Goal: Use online tool/utility: Utilize a website feature to perform a specific function

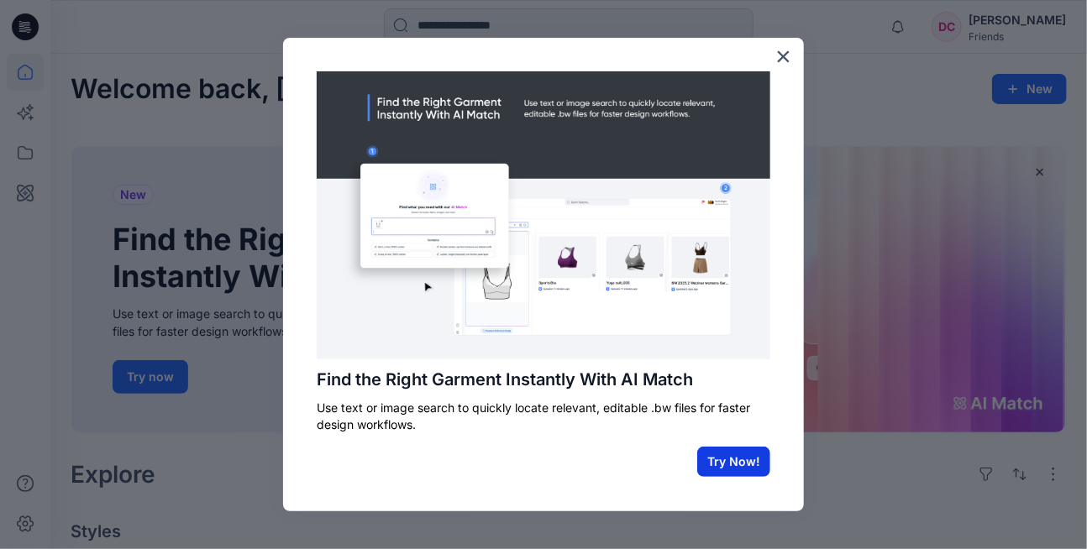
click at [730, 456] on button "Try Now!" at bounding box center [733, 462] width 73 height 30
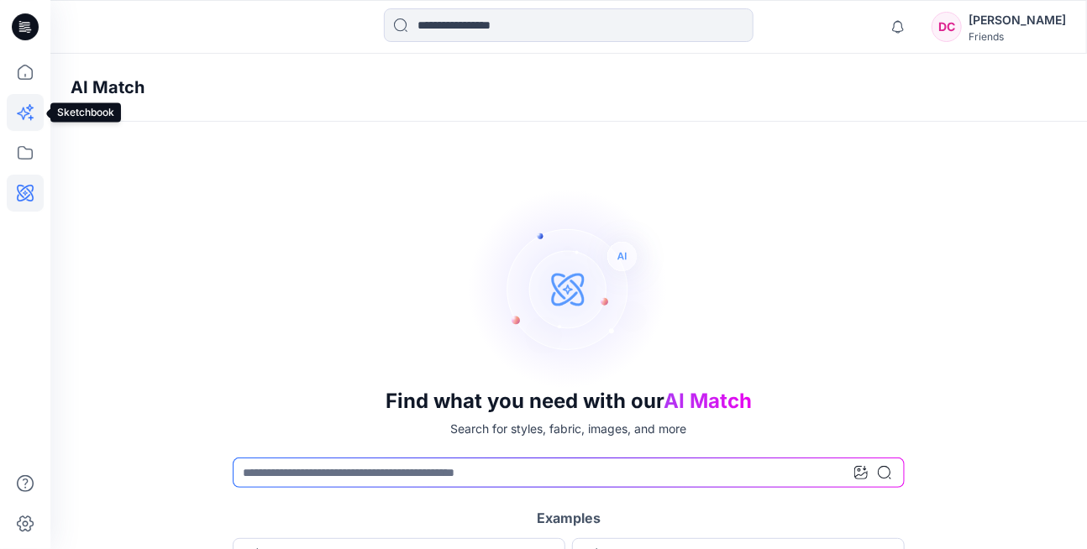
click at [22, 107] on icon at bounding box center [25, 112] width 37 height 37
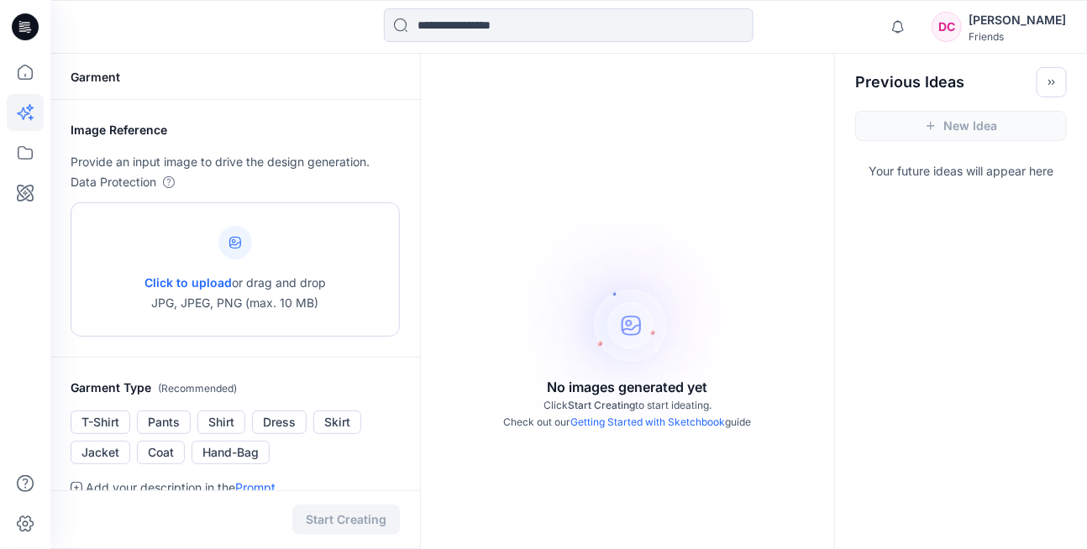
click at [212, 279] on span "Click to upload" at bounding box center [187, 282] width 87 height 14
type input "**********"
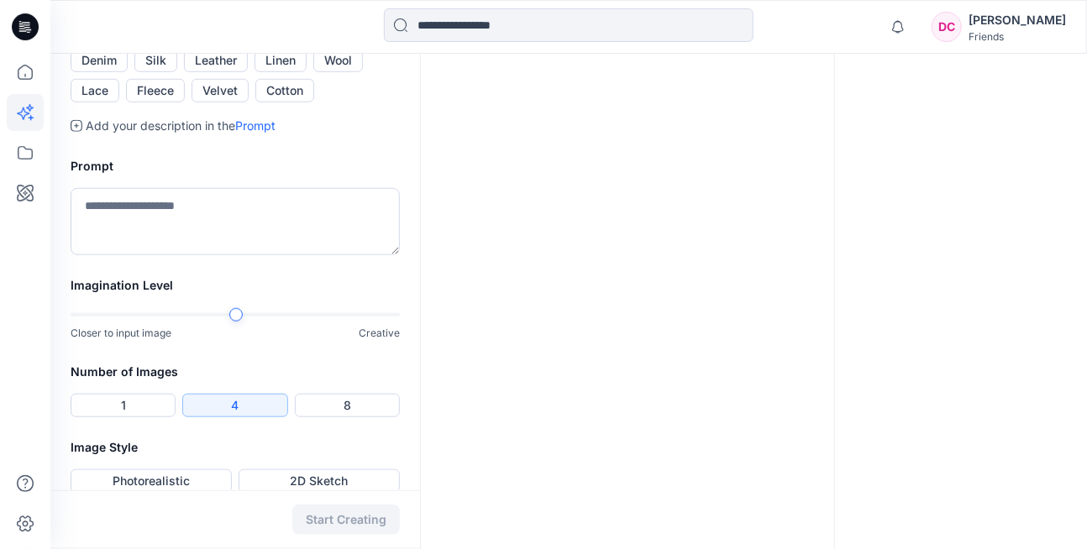
scroll to position [504, 0]
click at [172, 254] on textarea at bounding box center [235, 219] width 329 height 67
type textarea "*"
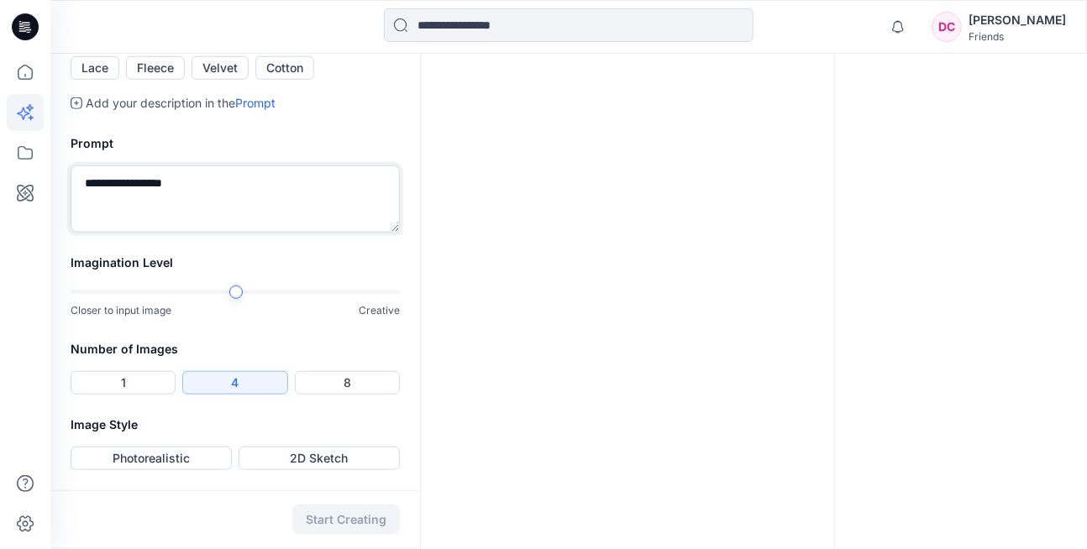
scroll to position [534, 0]
click at [306, 319] on div "Closer to input image Creative" at bounding box center [235, 302] width 329 height 34
type textarea "**********"
click at [286, 456] on button "2D Sketch" at bounding box center [319, 459] width 161 height 24
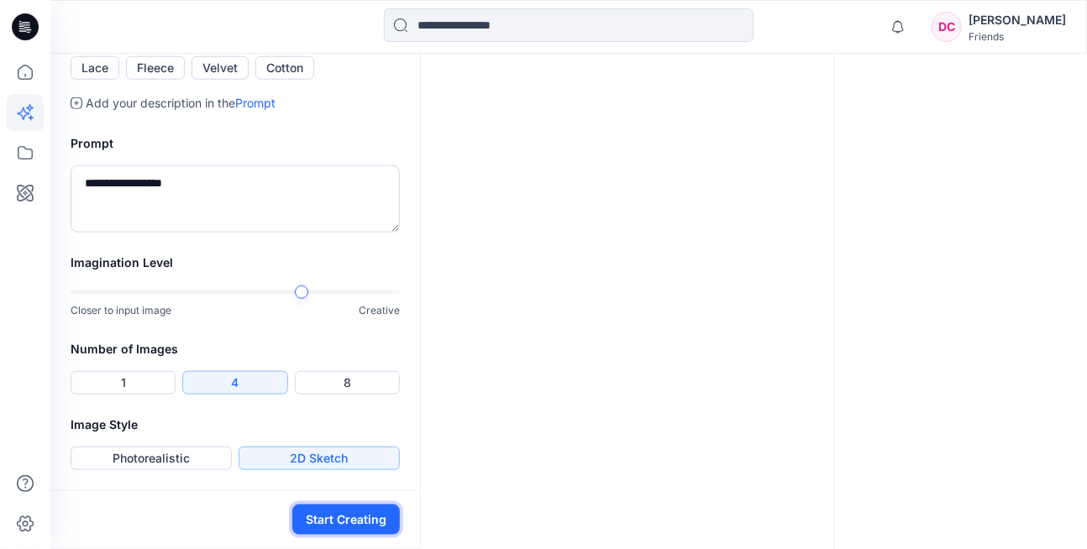
click at [339, 517] on button "Start Creating" at bounding box center [345, 520] width 107 height 30
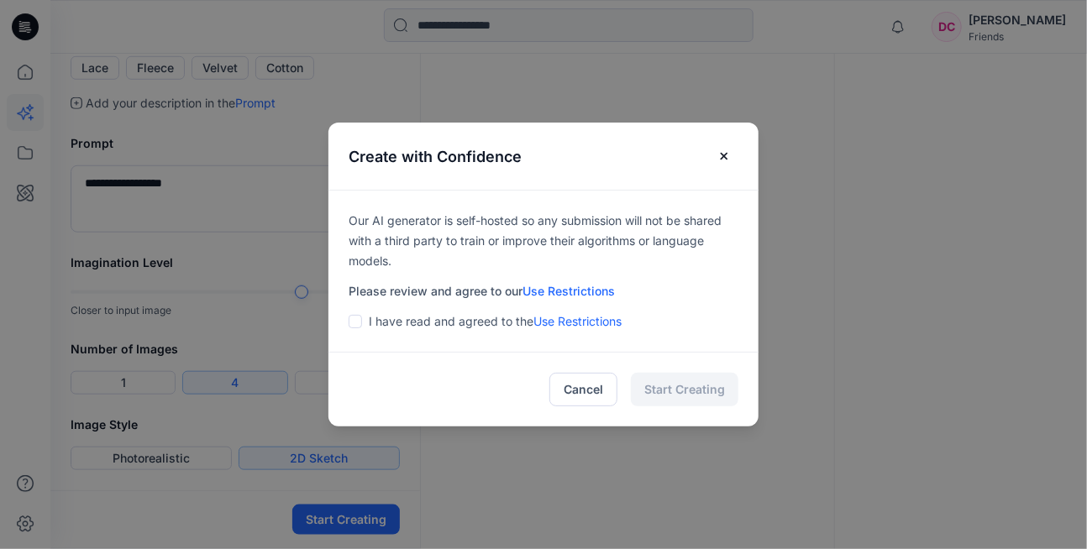
click at [383, 328] on p "I have read and agreed to the Use Restrictions" at bounding box center [495, 322] width 253 height 20
click at [361, 318] on span at bounding box center [355, 321] width 13 height 13
drag, startPoint x: 682, startPoint y: 398, endPoint x: 679, endPoint y: 390, distance: 8.8
click at [682, 398] on button "Start Creating" at bounding box center [684, 390] width 107 height 34
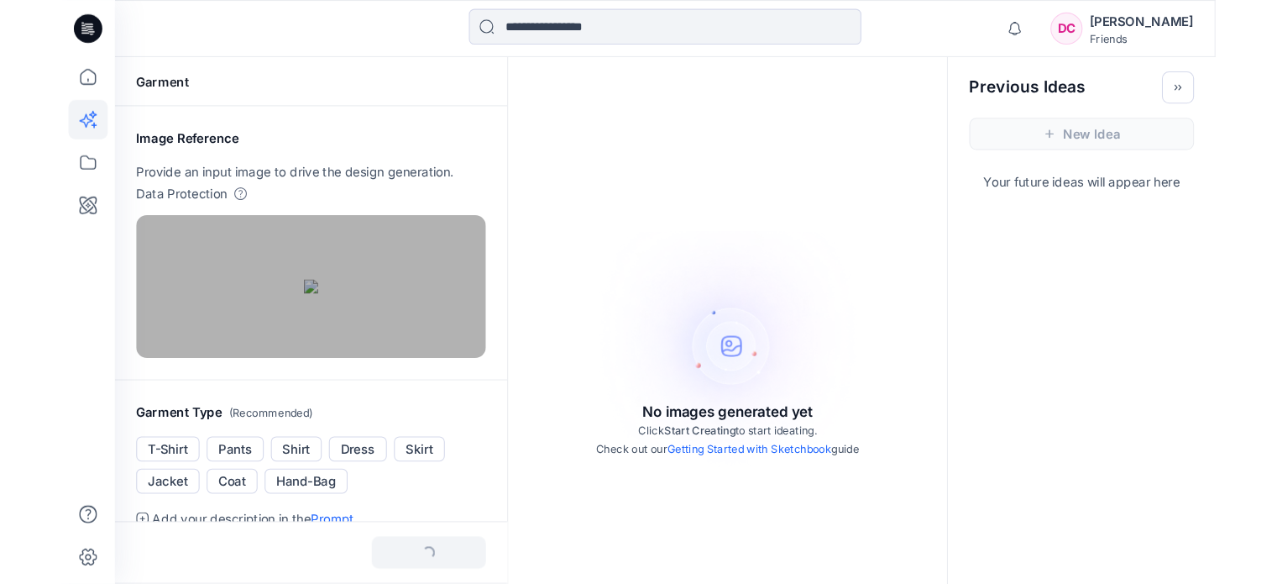
scroll to position [0, 0]
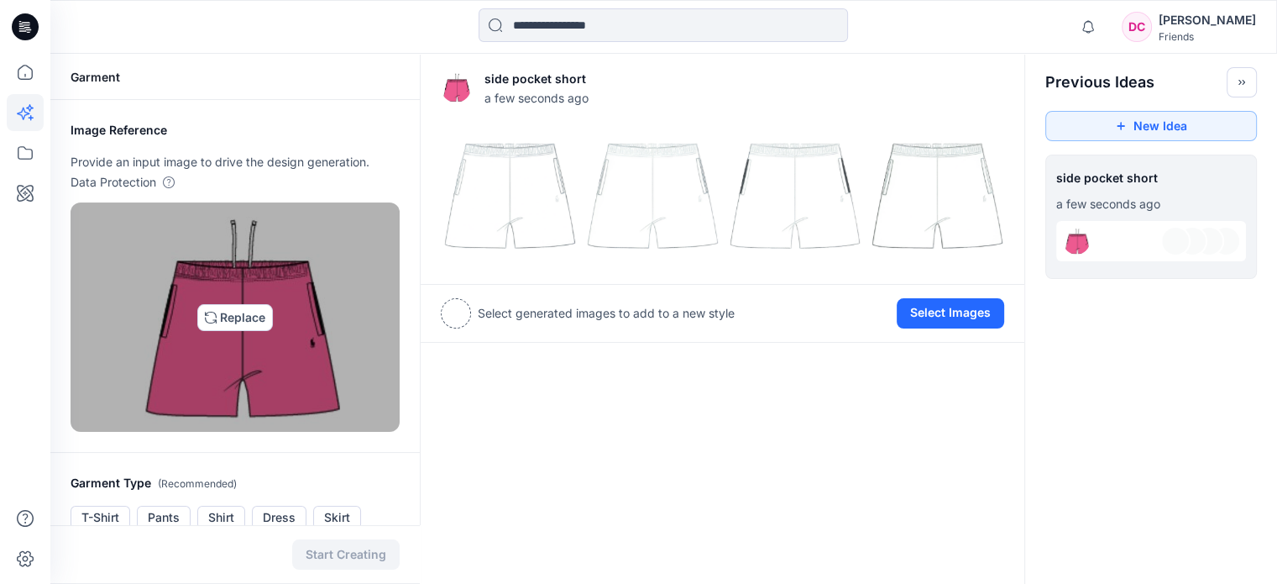
click at [257, 312] on img at bounding box center [235, 317] width 209 height 214
type input "**********"
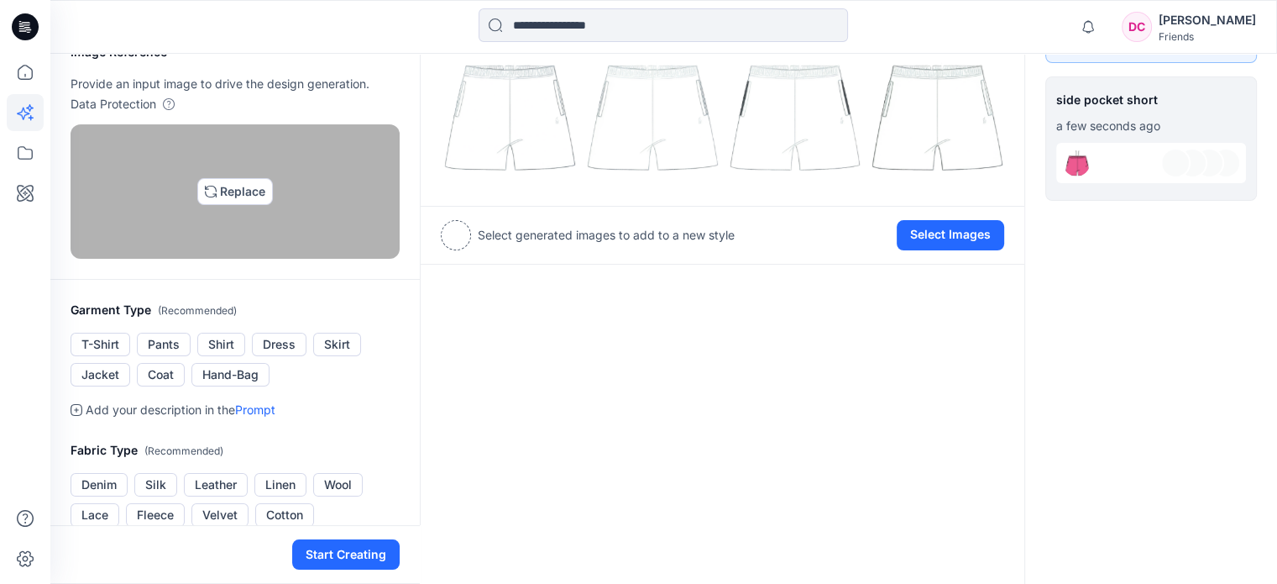
scroll to position [252, 0]
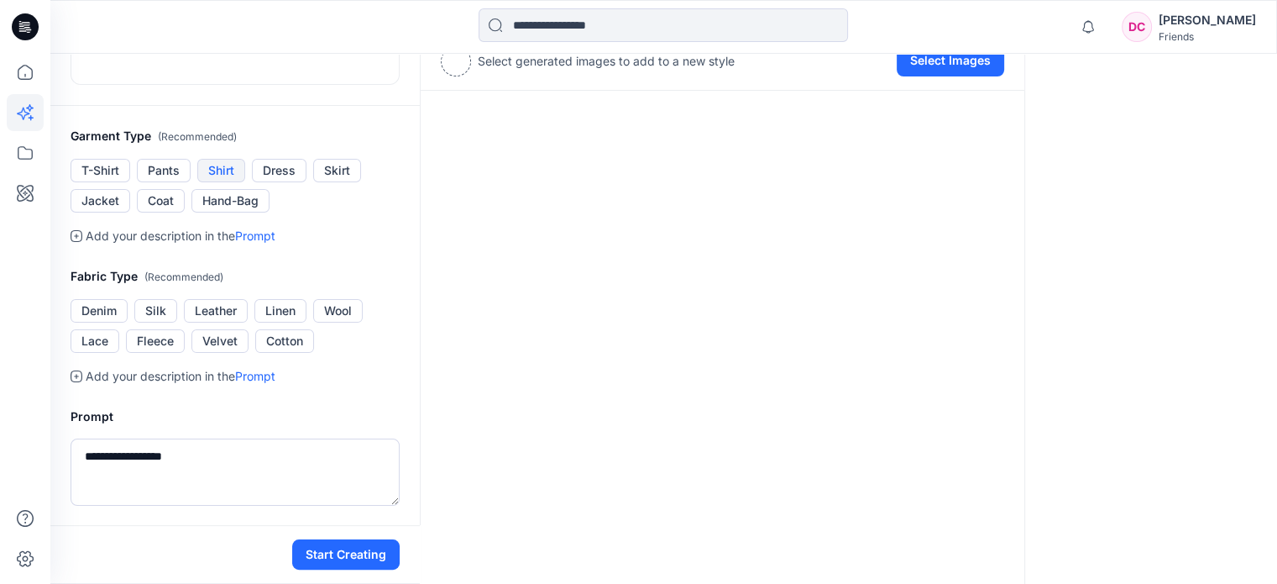
click at [222, 182] on button "Shirt" at bounding box center [221, 171] width 48 height 24
click at [282, 353] on button "Cotton" at bounding box center [284, 341] width 59 height 24
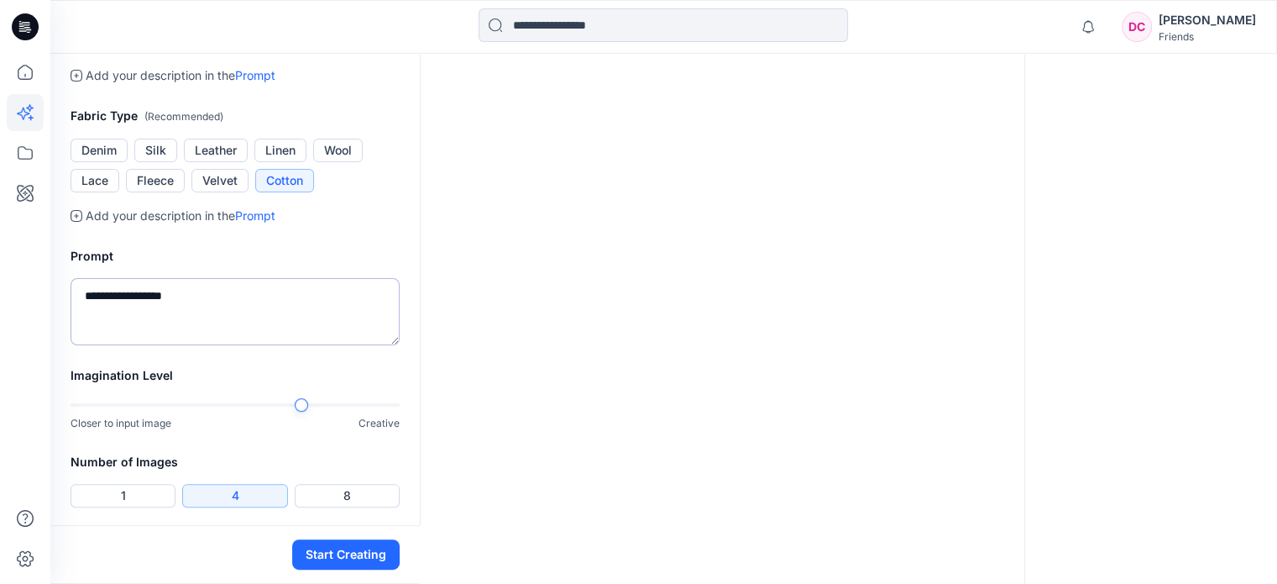
scroll to position [420, 0]
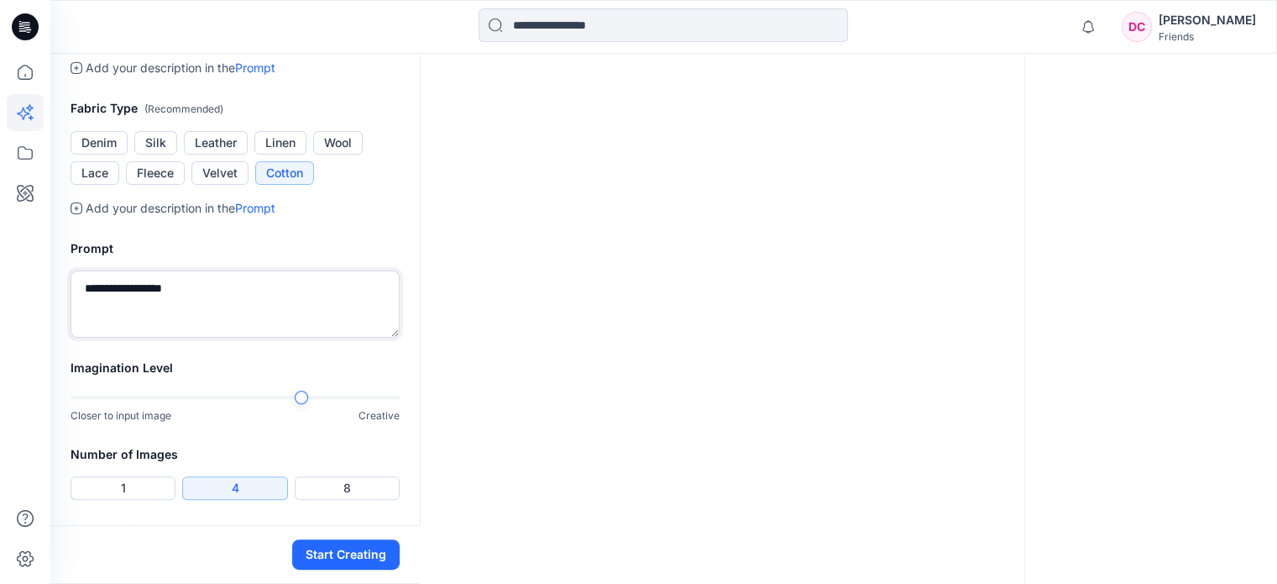
drag, startPoint x: 201, startPoint y: 456, endPoint x: 38, endPoint y: 419, distance: 167.1
click at [13, 445] on div "**********" at bounding box center [638, 117] width 1277 height 1074
click at [128, 338] on textarea "**********" at bounding box center [235, 303] width 329 height 67
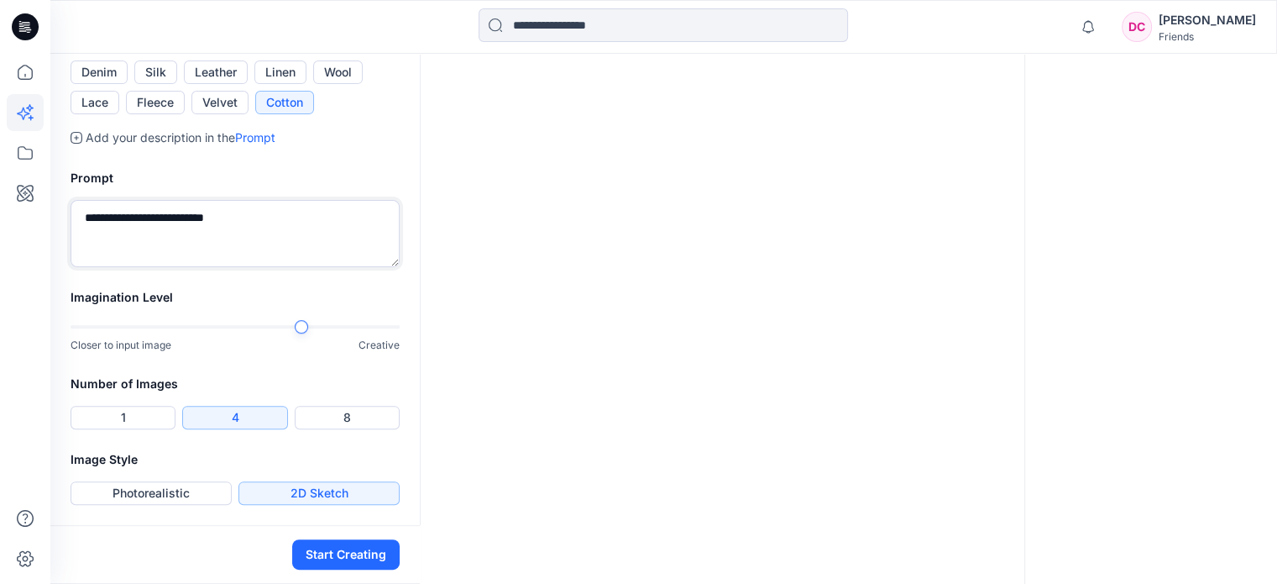
scroll to position [651, 0]
type textarea "**********"
click at [352, 548] on button "Start Creating" at bounding box center [345, 554] width 107 height 30
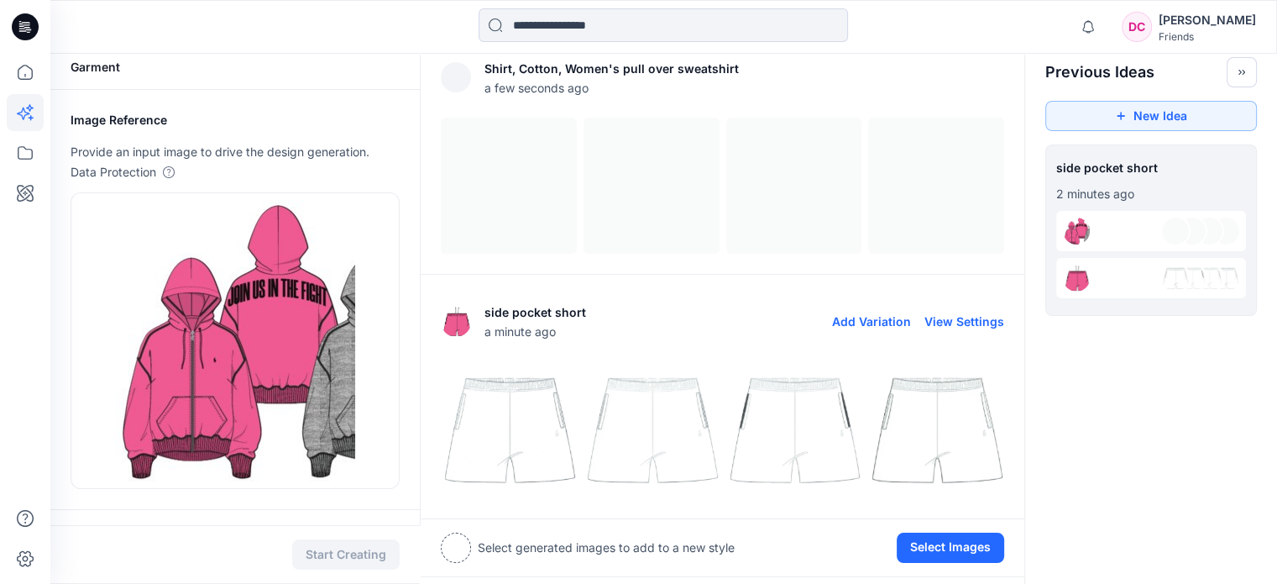
scroll to position [7, 0]
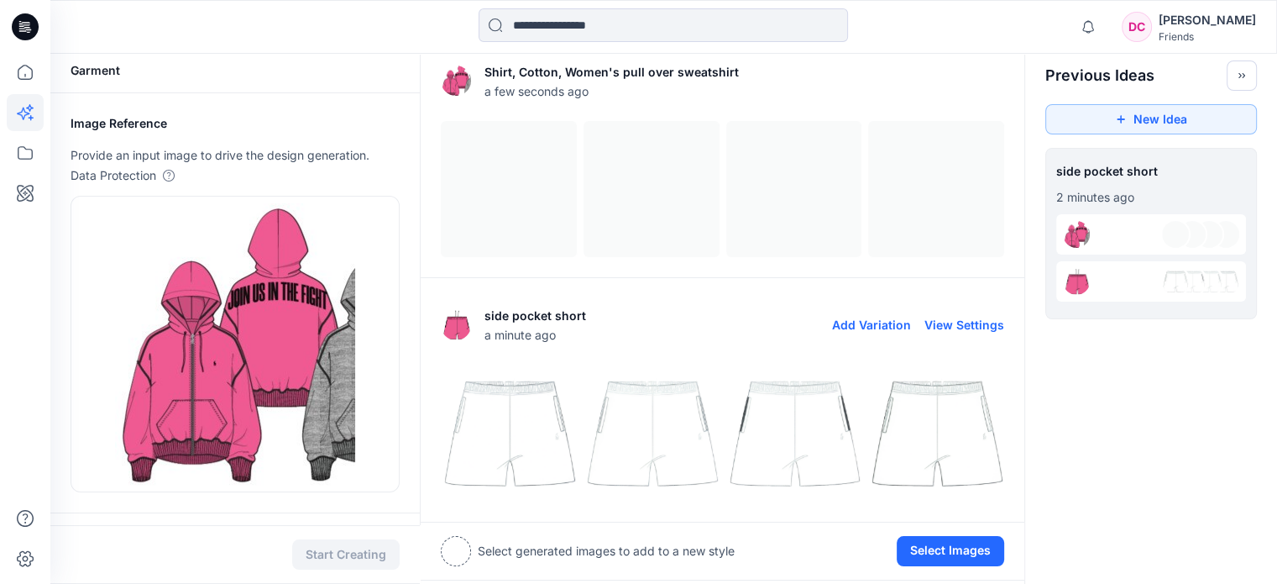
click at [956, 322] on button "View Settings" at bounding box center [965, 324] width 80 height 14
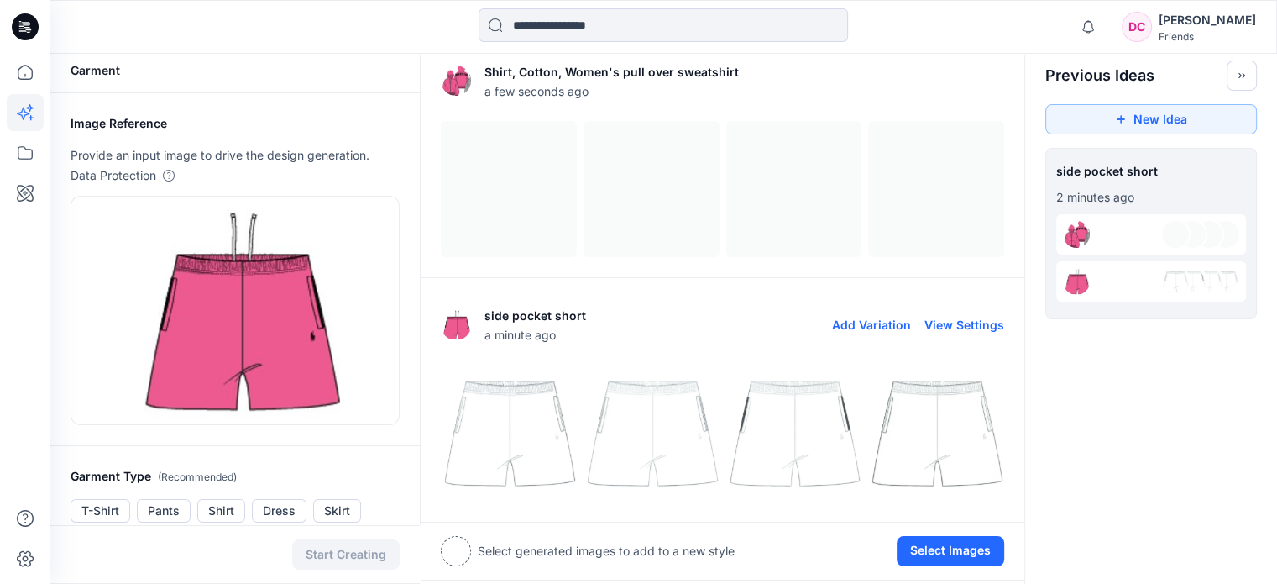
click at [960, 322] on button "View Settings" at bounding box center [965, 324] width 80 height 14
click at [847, 234] on img at bounding box center [794, 189] width 134 height 134
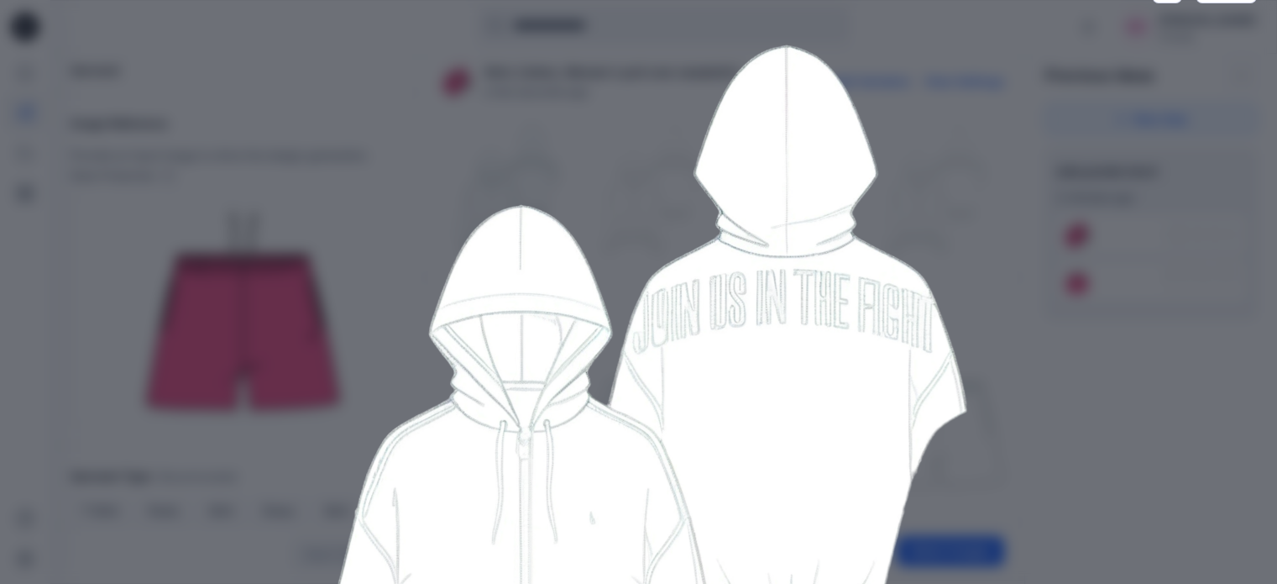
scroll to position [0, 0]
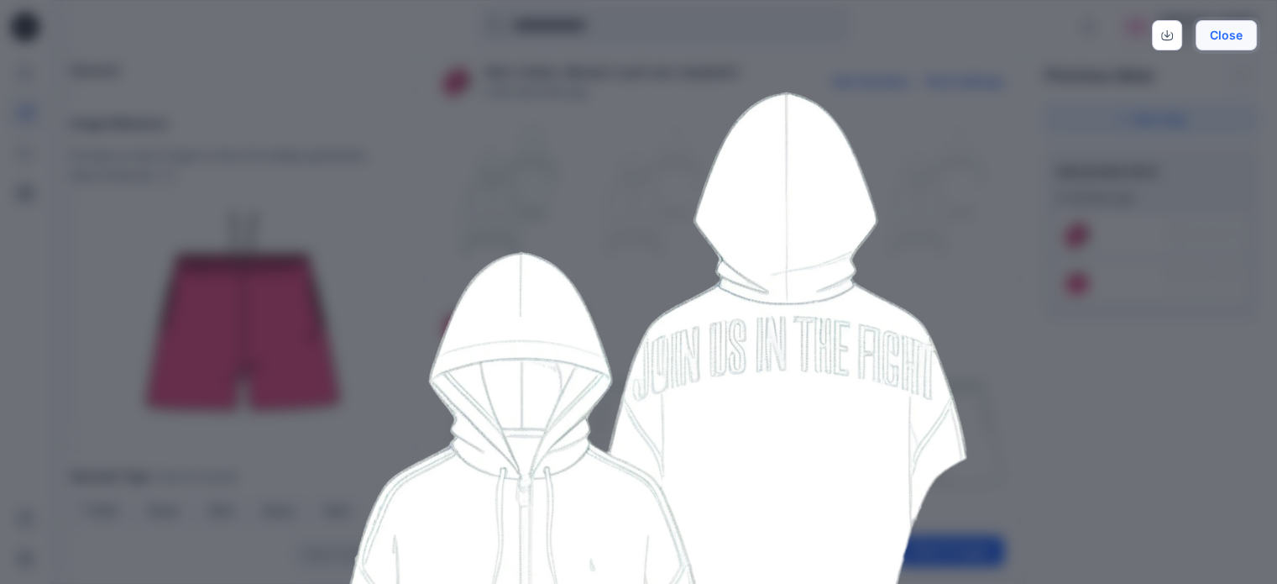
click at [1099, 36] on button "Close" at bounding box center [1226, 35] width 61 height 30
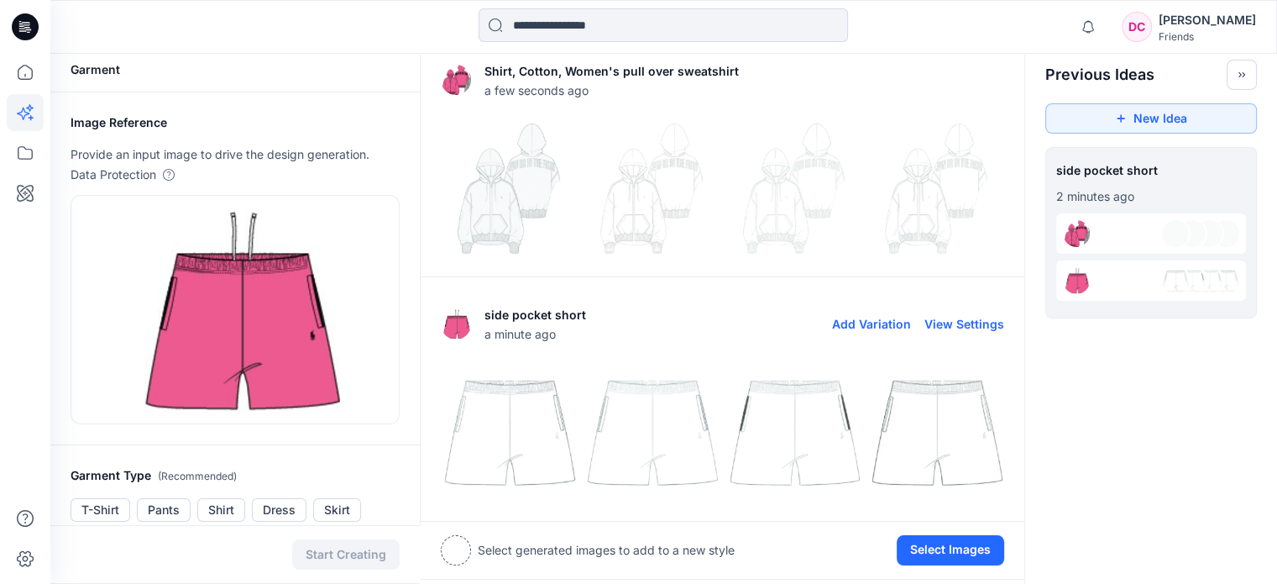
scroll to position [7, 0]
click at [847, 82] on button "Add Variation" at bounding box center [871, 81] width 79 height 14
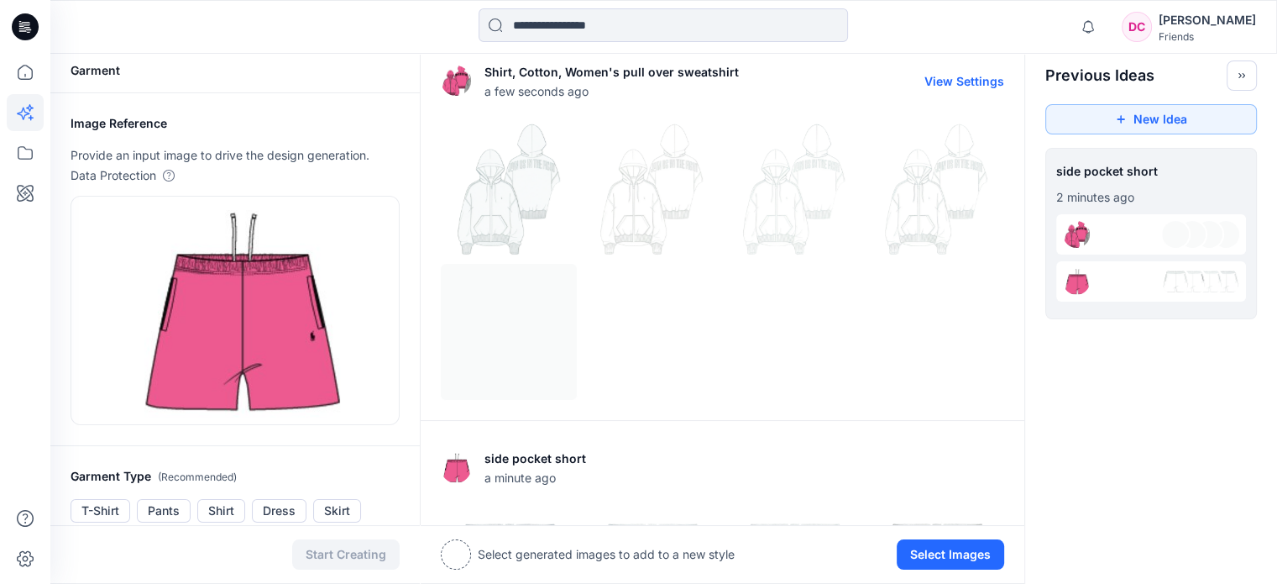
click at [962, 87] on button "View Settings" at bounding box center [965, 81] width 80 height 14
type textarea "**********"
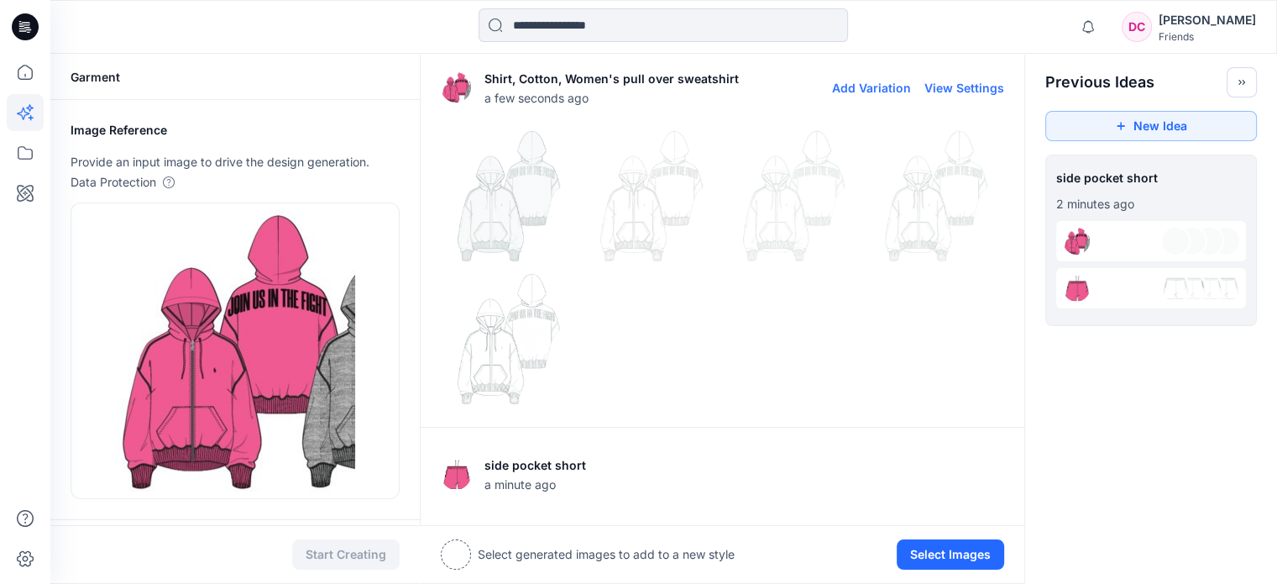
scroll to position [0, 0]
click at [1099, 126] on icon "button" at bounding box center [1121, 126] width 8 height 8
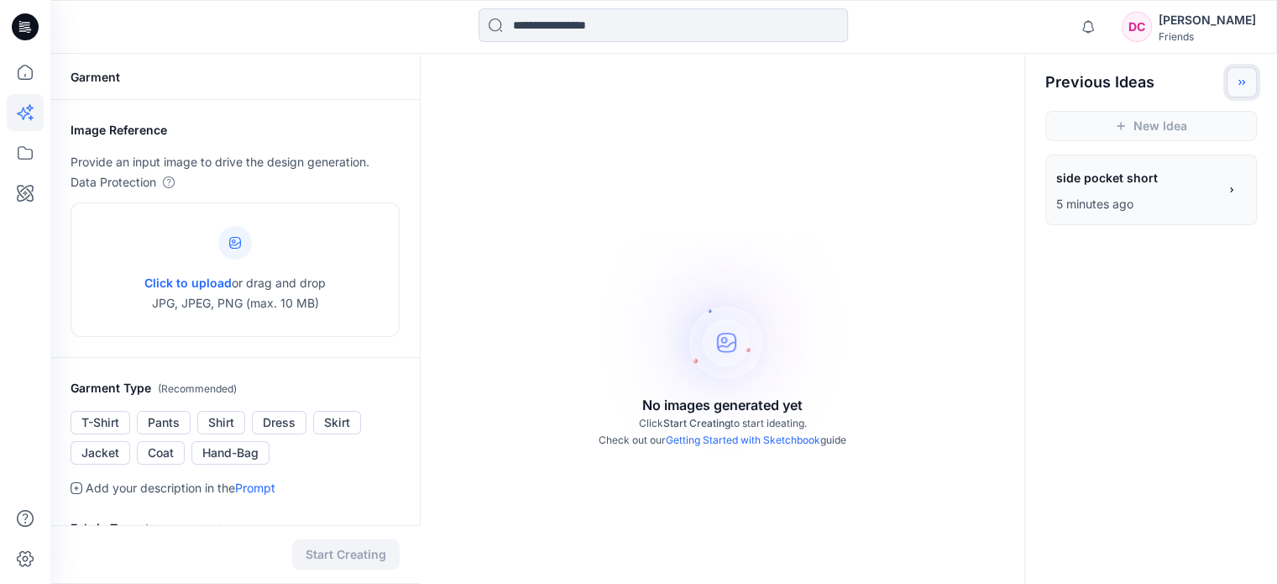
click at [1099, 83] on icon "Toggle idea bar" at bounding box center [1242, 82] width 12 height 12
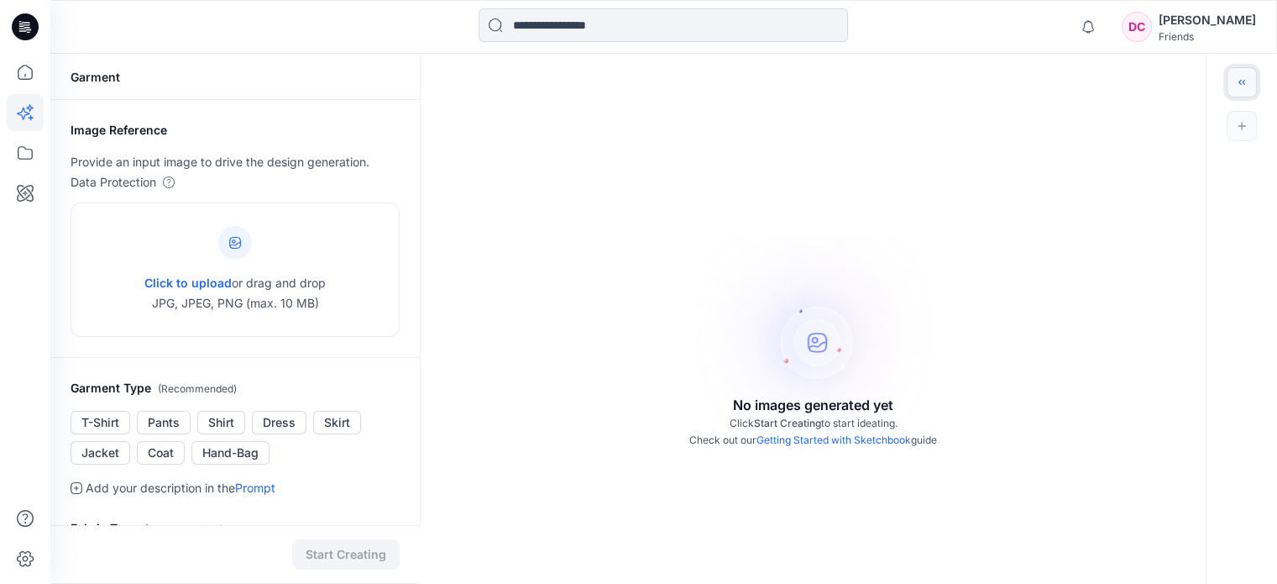
click at [1099, 76] on button "Toggle idea bar" at bounding box center [1242, 82] width 30 height 30
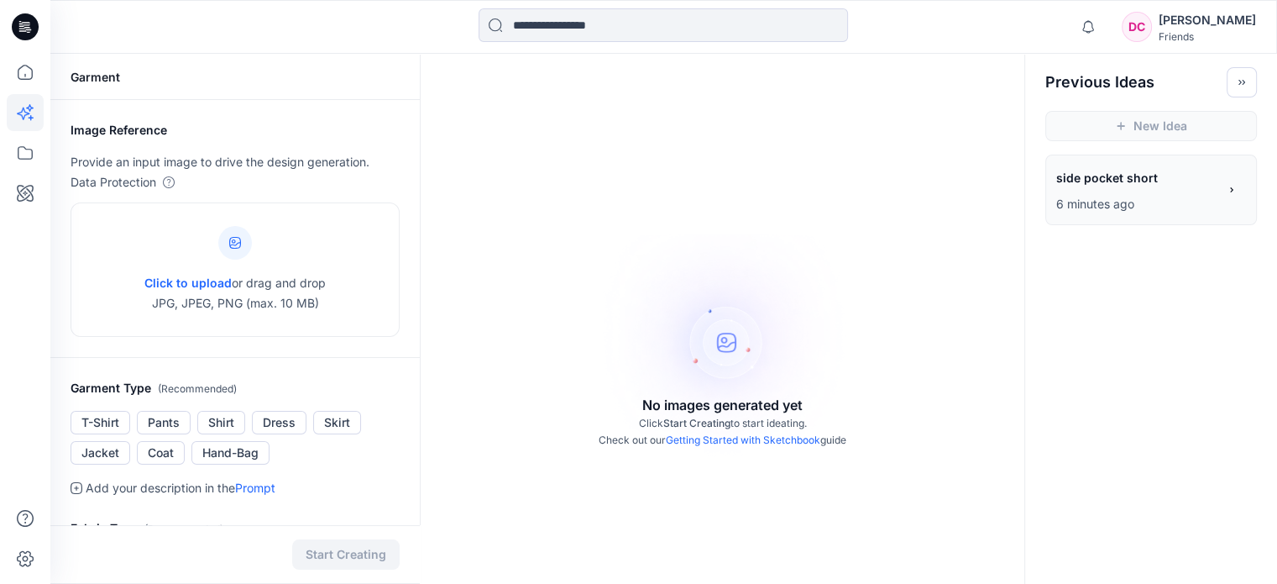
click at [1077, 86] on h2 "Previous Ideas" at bounding box center [1100, 82] width 109 height 20
drag, startPoint x: 1156, startPoint y: 205, endPoint x: 1197, endPoint y: 201, distance: 41.4
click at [1099, 205] on p "6 minutes ago" at bounding box center [1137, 204] width 161 height 20
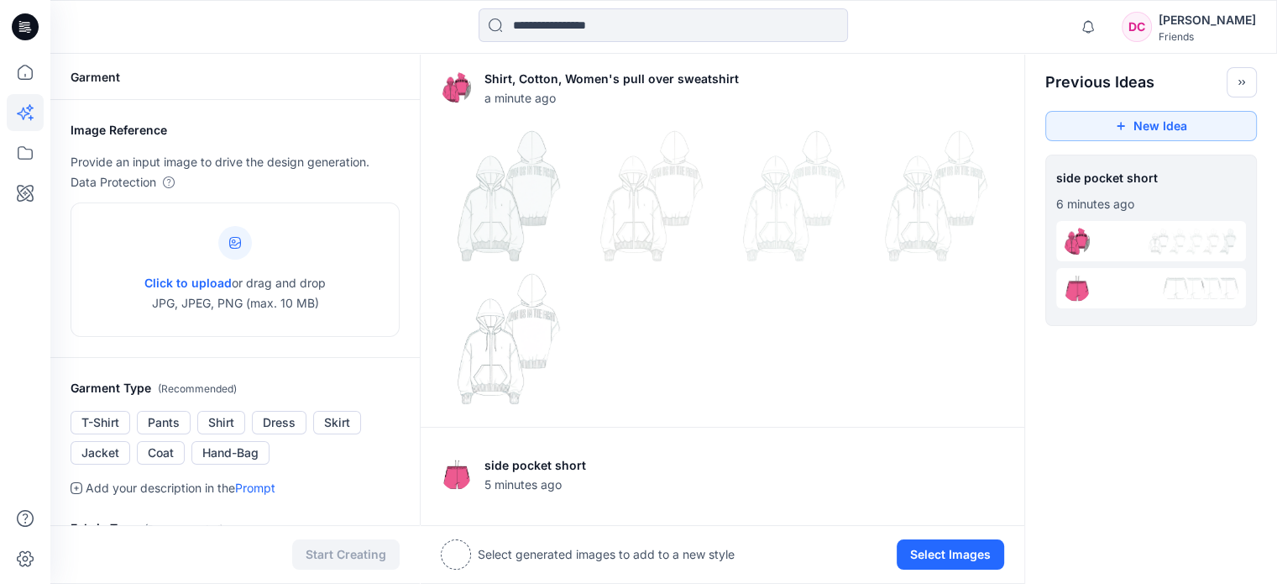
click at [1099, 243] on div at bounding box center [1152, 241] width 190 height 40
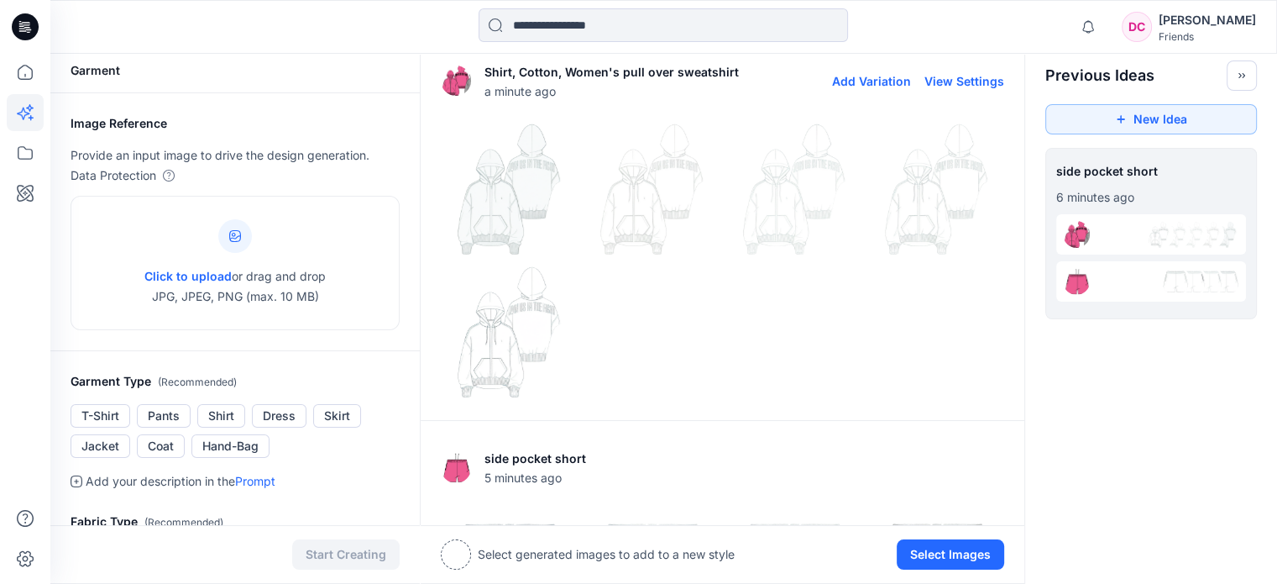
click at [933, 85] on button "View Settings" at bounding box center [965, 81] width 80 height 14
type textarea "**********"
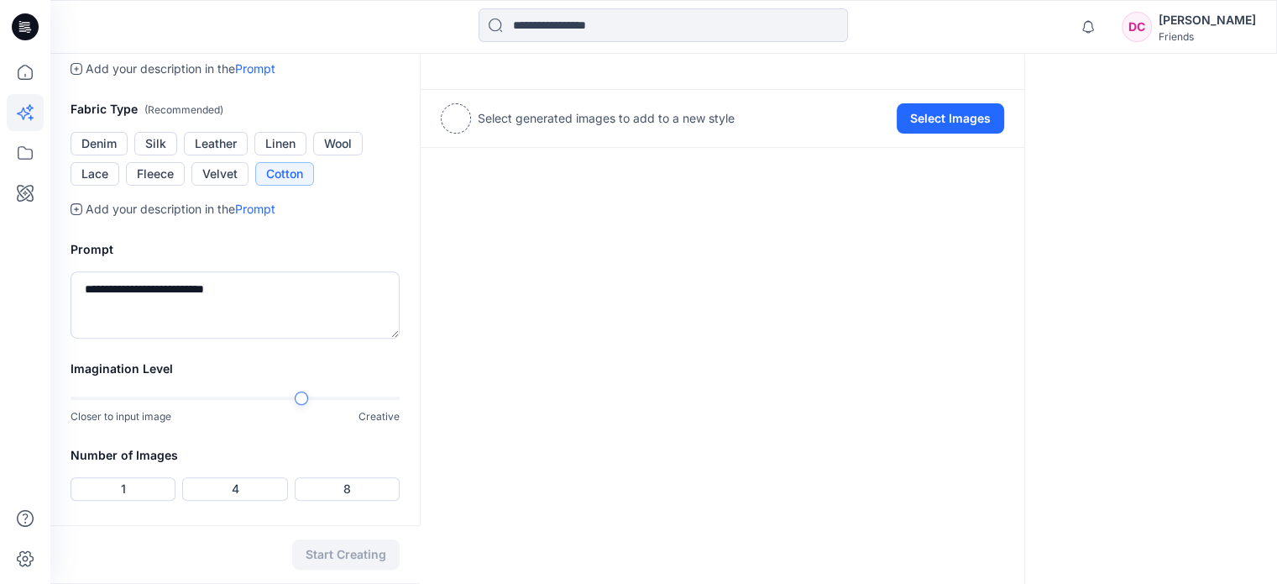
scroll to position [651, 0]
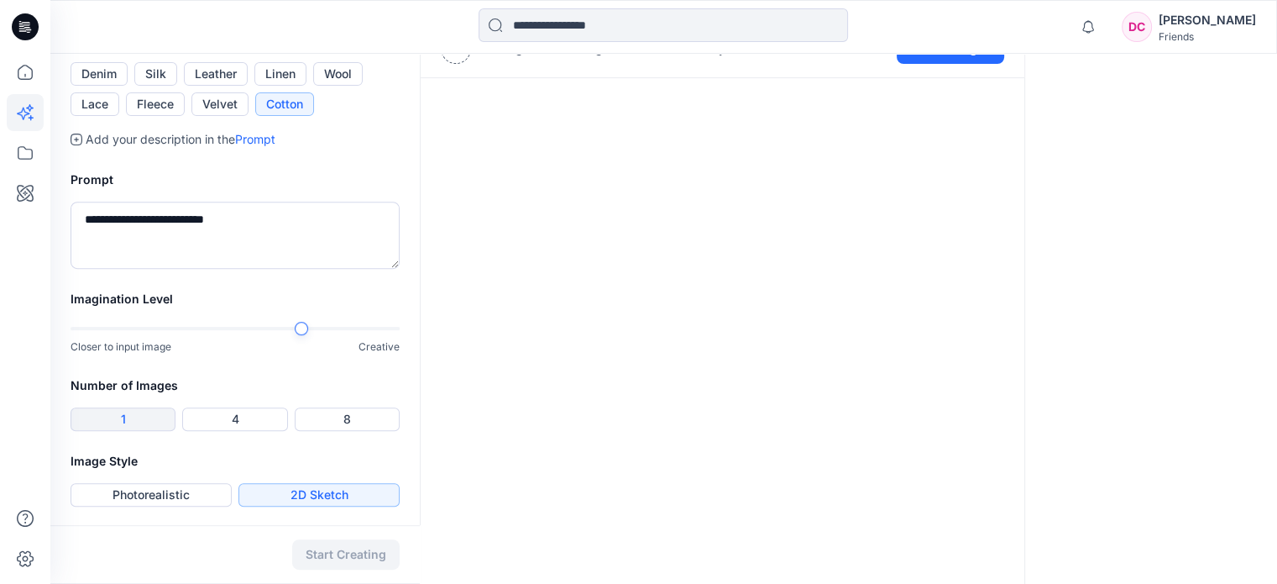
drag, startPoint x: 148, startPoint y: 416, endPoint x: 150, endPoint y: 427, distance: 11.2
click at [149, 416] on button "1" at bounding box center [123, 419] width 105 height 24
click at [158, 493] on button "Photorealistic" at bounding box center [151, 495] width 161 height 24
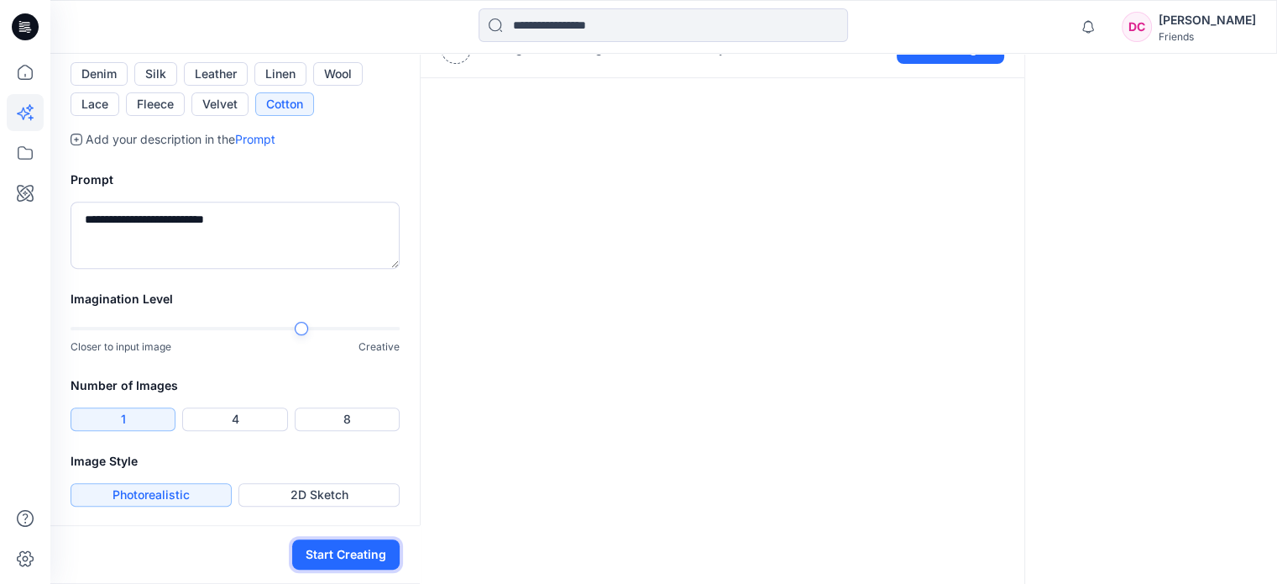
click at [336, 548] on button "Start Creating" at bounding box center [345, 554] width 107 height 30
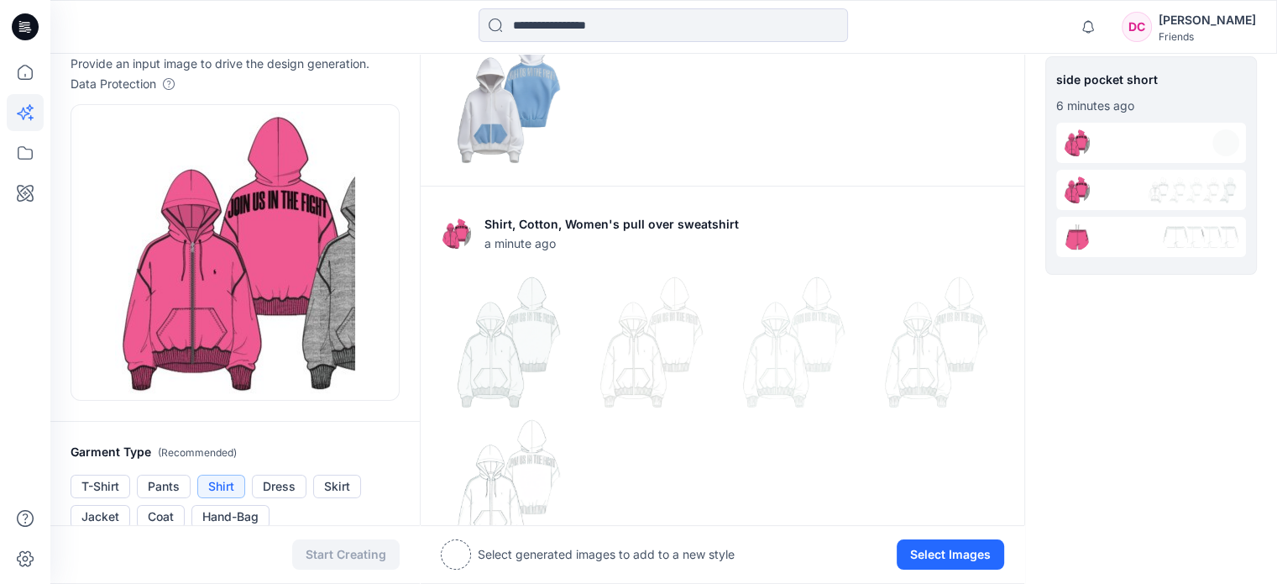
scroll to position [0, 0]
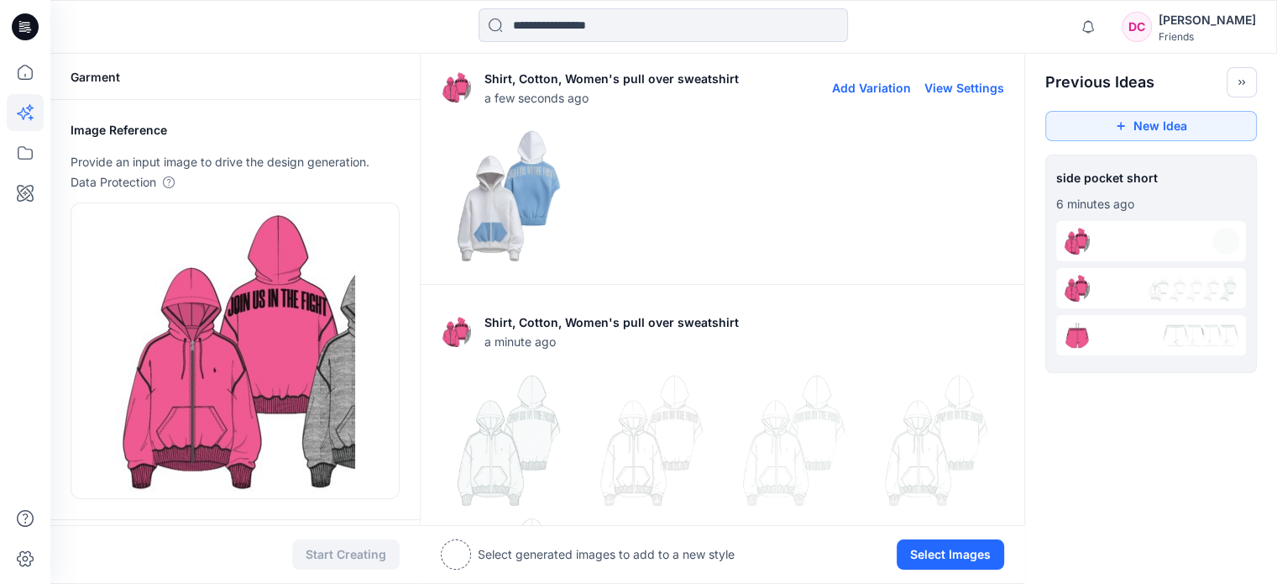
click at [539, 173] on img at bounding box center [509, 195] width 134 height 134
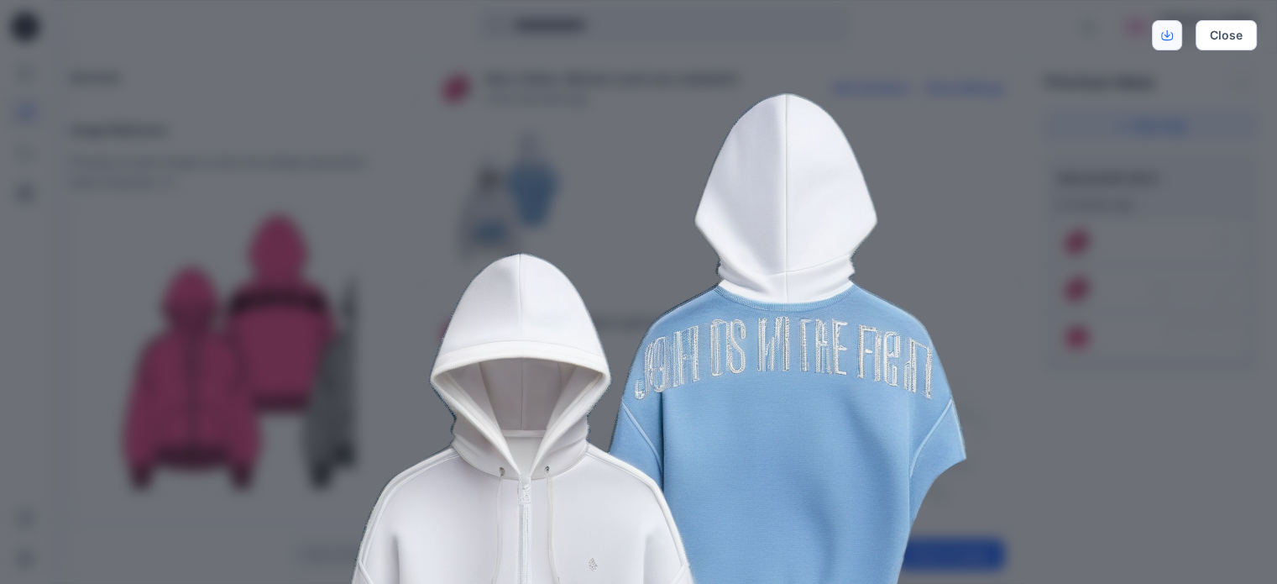
click at [1099, 29] on icon "Download" at bounding box center [1167, 35] width 12 height 12
click at [1099, 33] on button "Close" at bounding box center [1226, 35] width 61 height 30
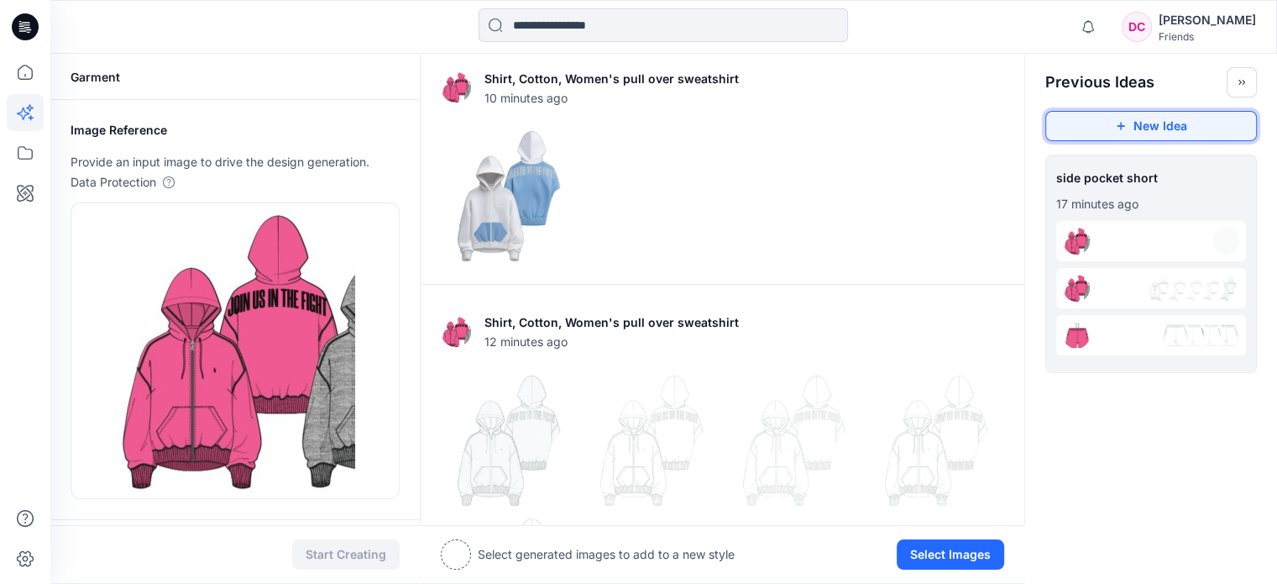
click at [1083, 118] on button "New Idea" at bounding box center [1152, 126] width 212 height 30
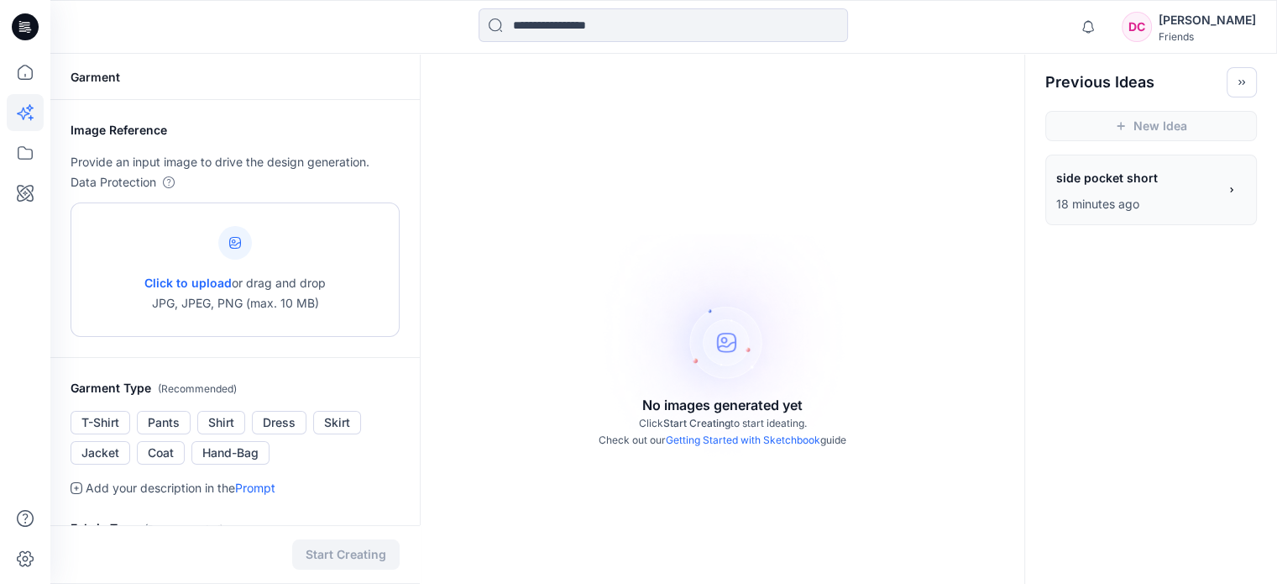
click at [206, 276] on span "Click to upload" at bounding box center [187, 282] width 87 height 14
type input "**********"
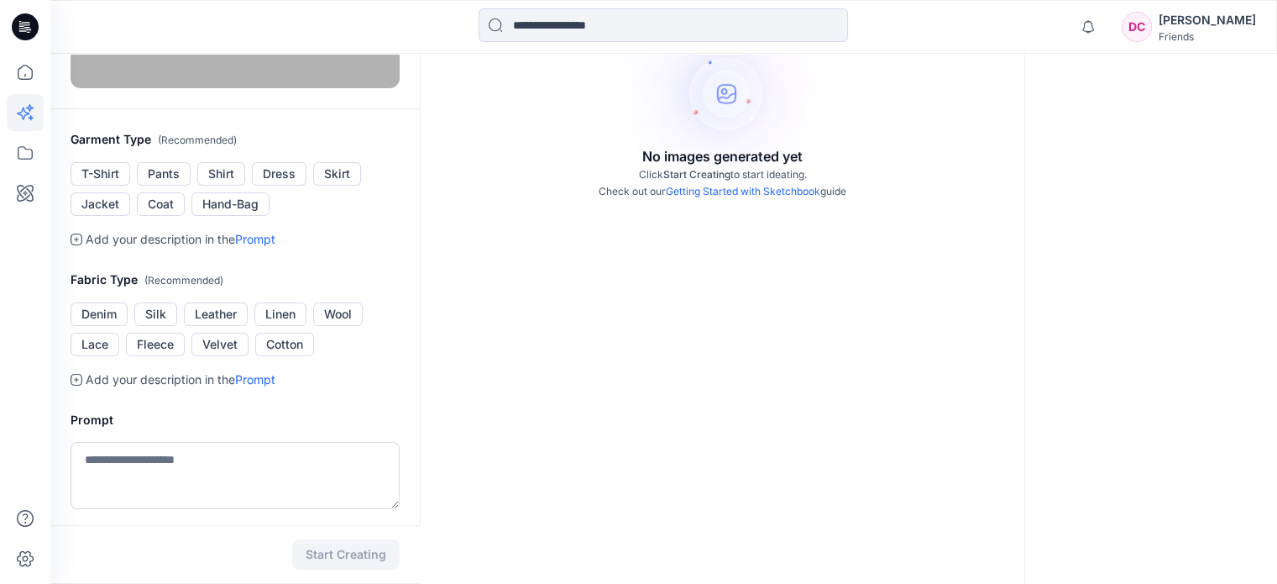
scroll to position [252, 0]
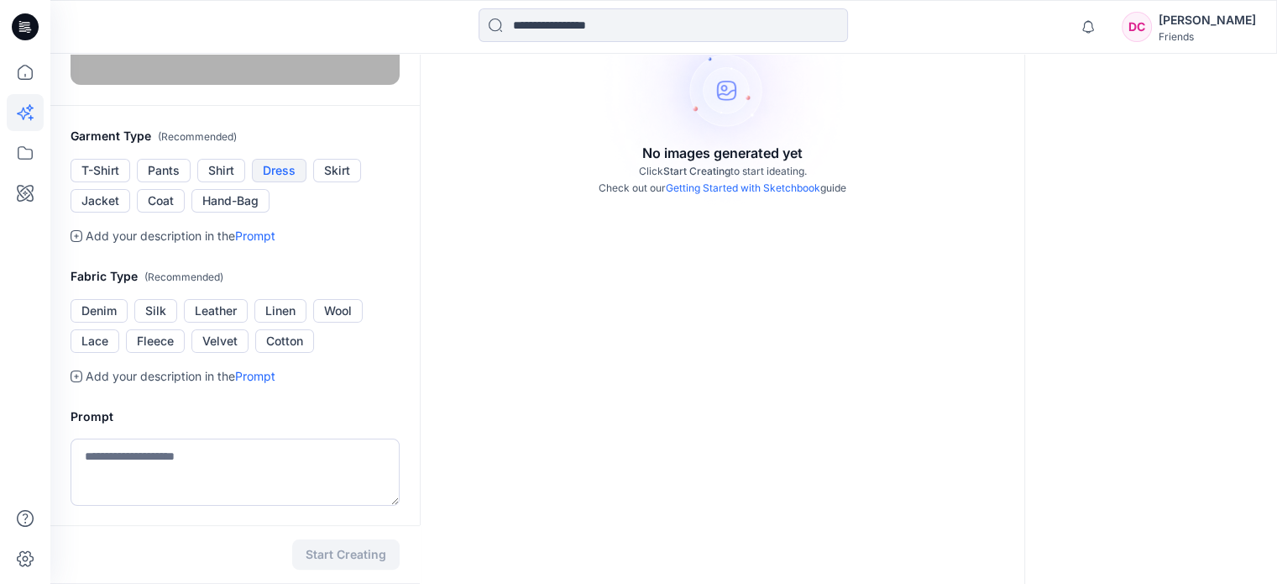
click at [288, 182] on button "Dress" at bounding box center [279, 171] width 55 height 24
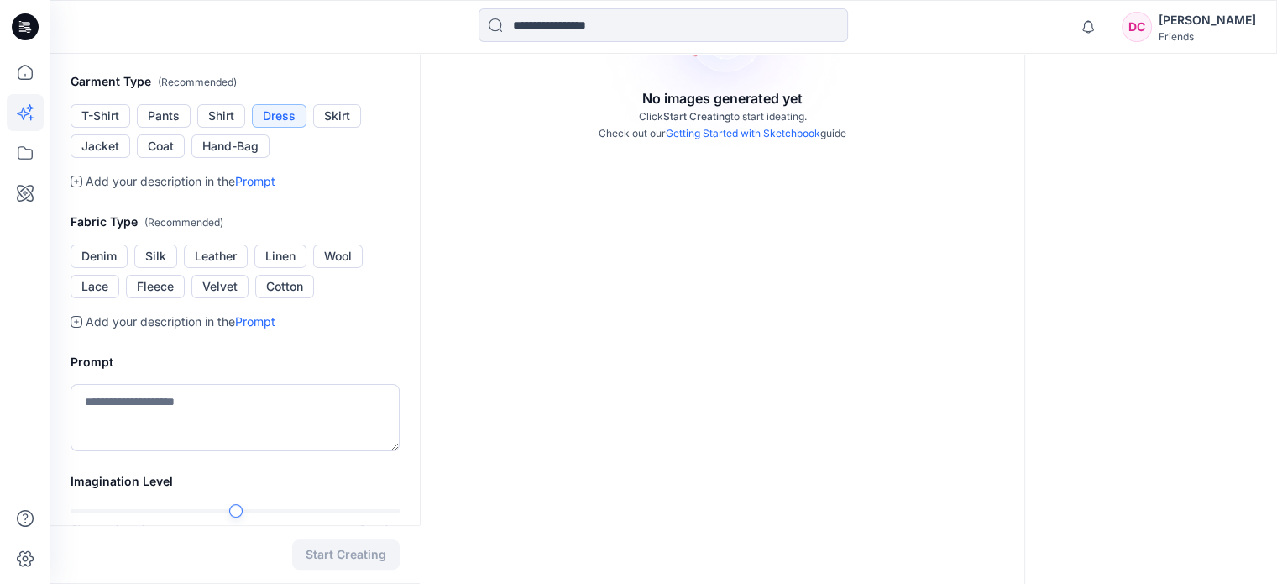
scroll to position [336, 0]
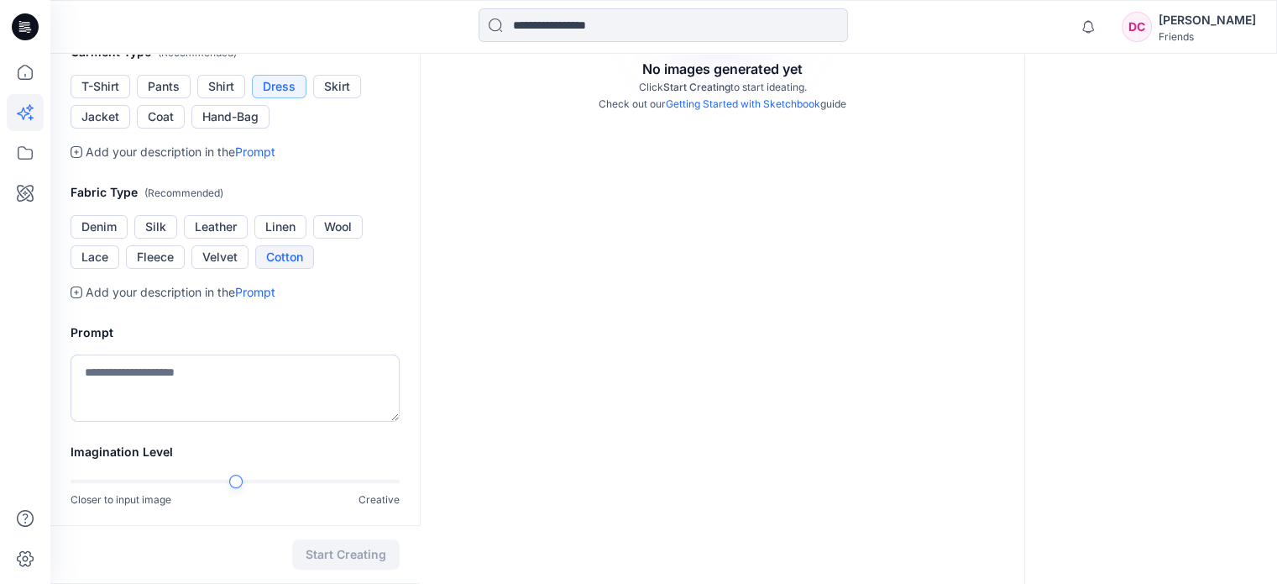
click at [296, 269] on button "Cotton" at bounding box center [284, 257] width 59 height 24
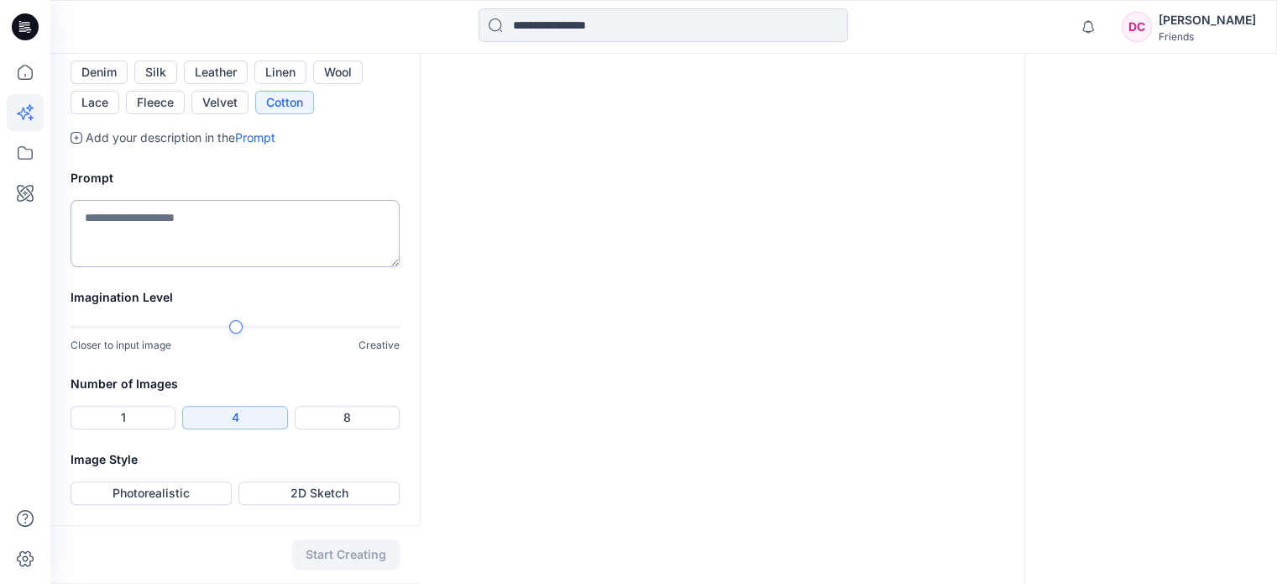
scroll to position [504, 0]
click at [188, 267] on textarea at bounding box center [235, 233] width 329 height 67
click at [149, 267] on textarea "**********" at bounding box center [235, 233] width 329 height 67
click at [170, 267] on textarea "**********" at bounding box center [235, 233] width 329 height 67
type textarea "**********"
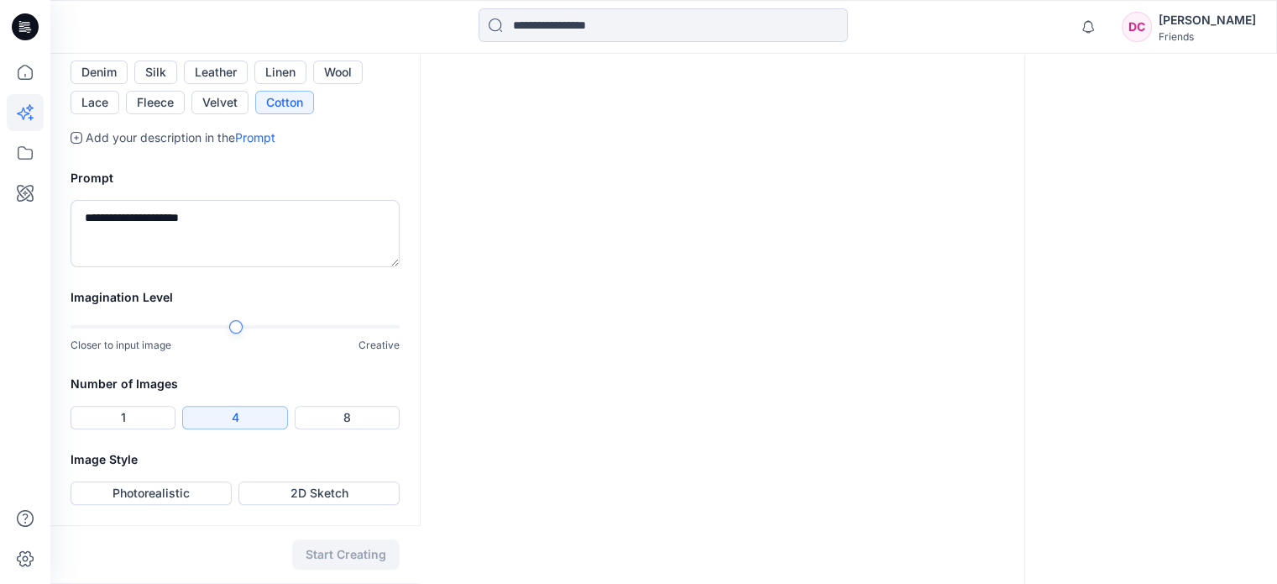
drag, startPoint x: 151, startPoint y: 363, endPoint x: 149, endPoint y: 450, distance: 87.4
click at [151, 374] on div "Imagination Level Closer to input image Creative" at bounding box center [235, 330] width 370 height 87
click at [322, 354] on div "Closer to input image Creative" at bounding box center [235, 336] width 329 height 34
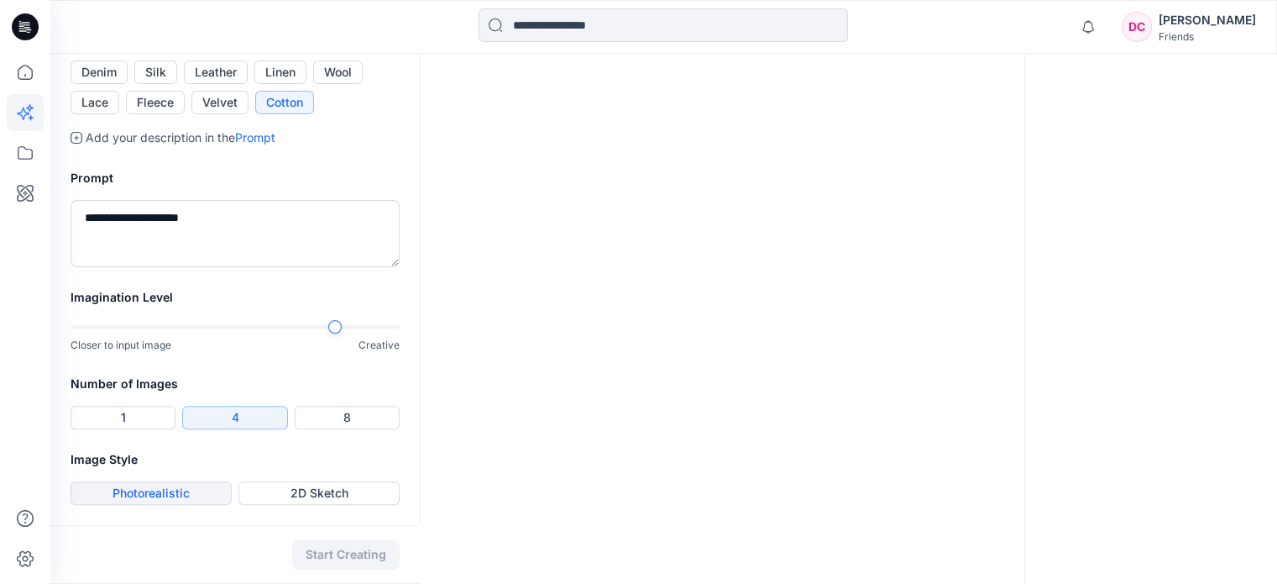
click at [195, 493] on button "Photorealistic" at bounding box center [151, 493] width 161 height 24
click at [354, 545] on button "Start Creating" at bounding box center [345, 554] width 107 height 30
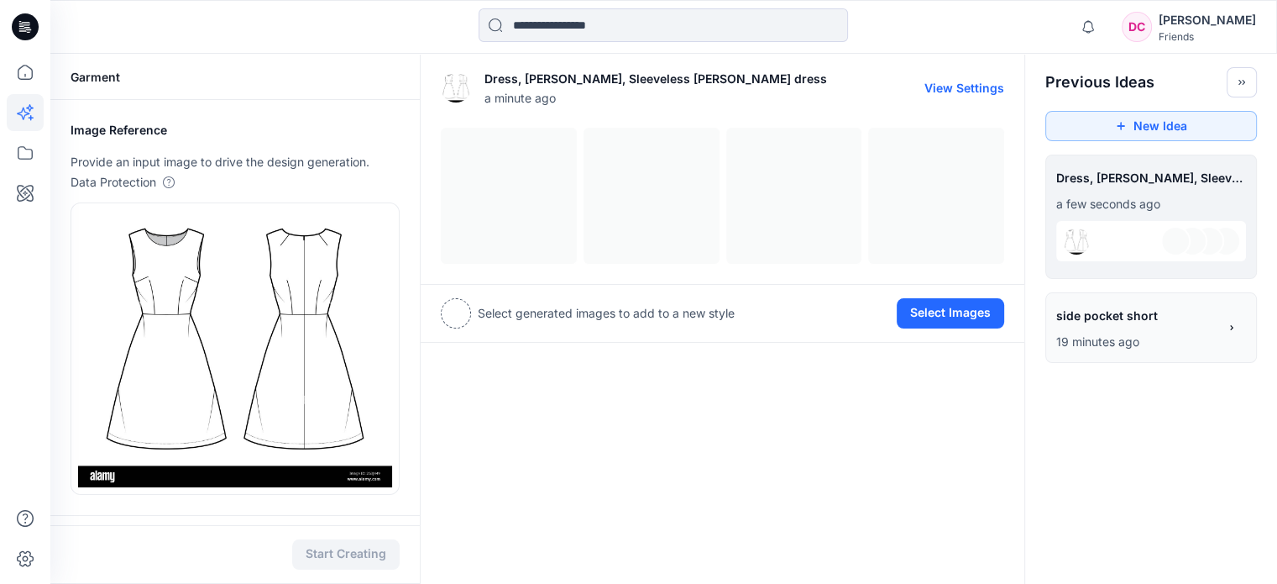
click at [531, 194] on div at bounding box center [723, 196] width 564 height 136
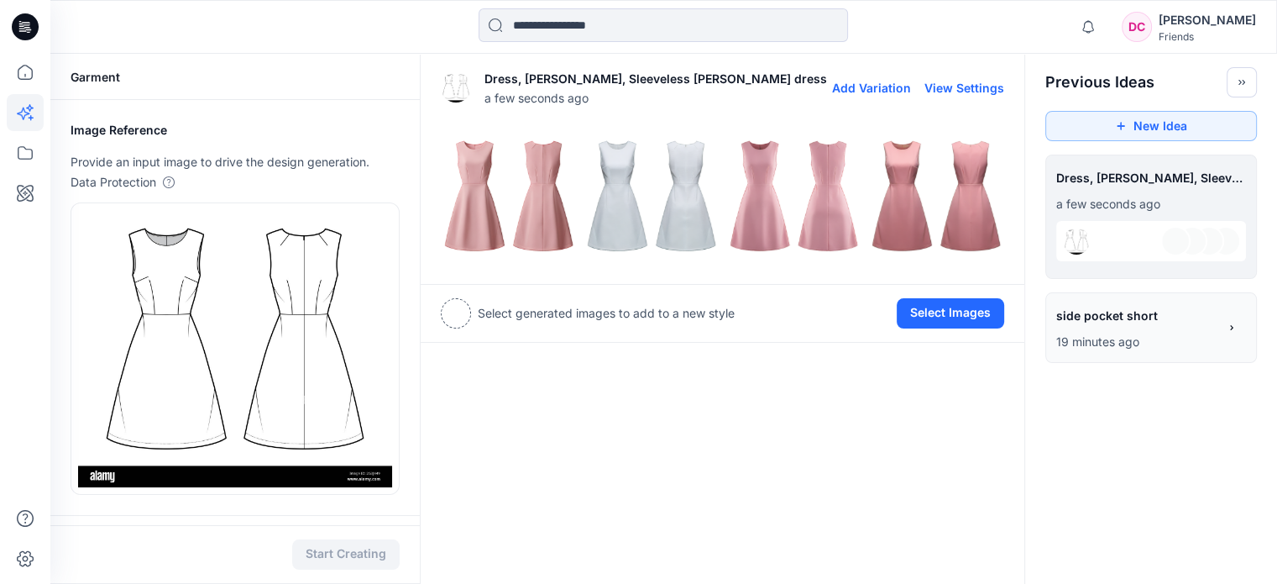
click at [890, 90] on button "Add Variation" at bounding box center [871, 88] width 79 height 14
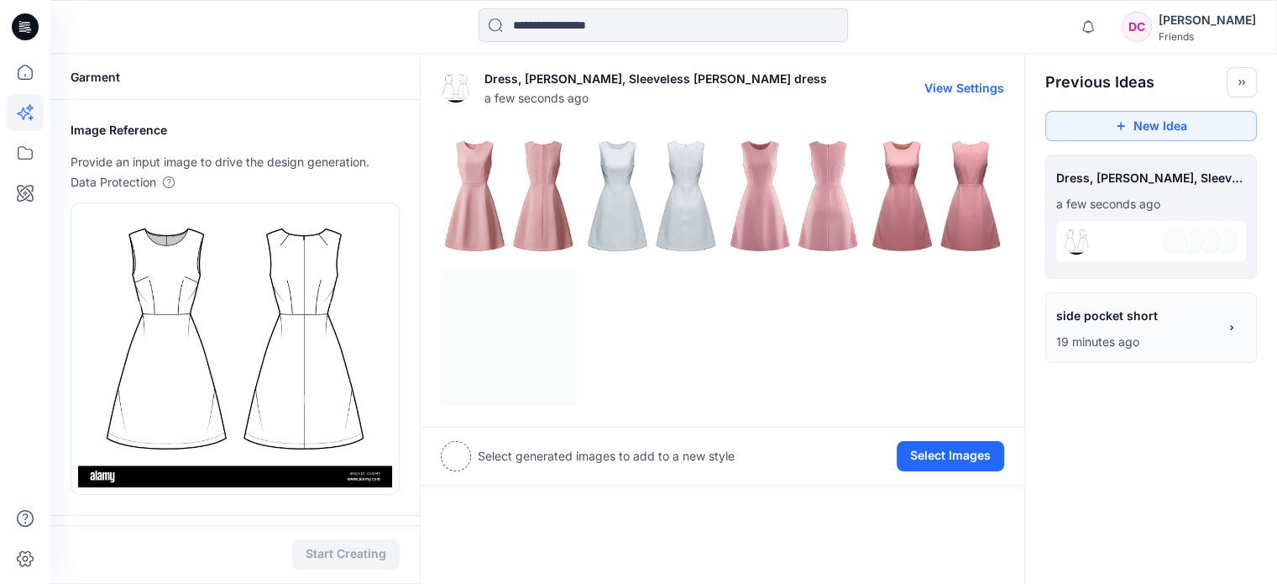
click at [536, 221] on img at bounding box center [509, 195] width 134 height 134
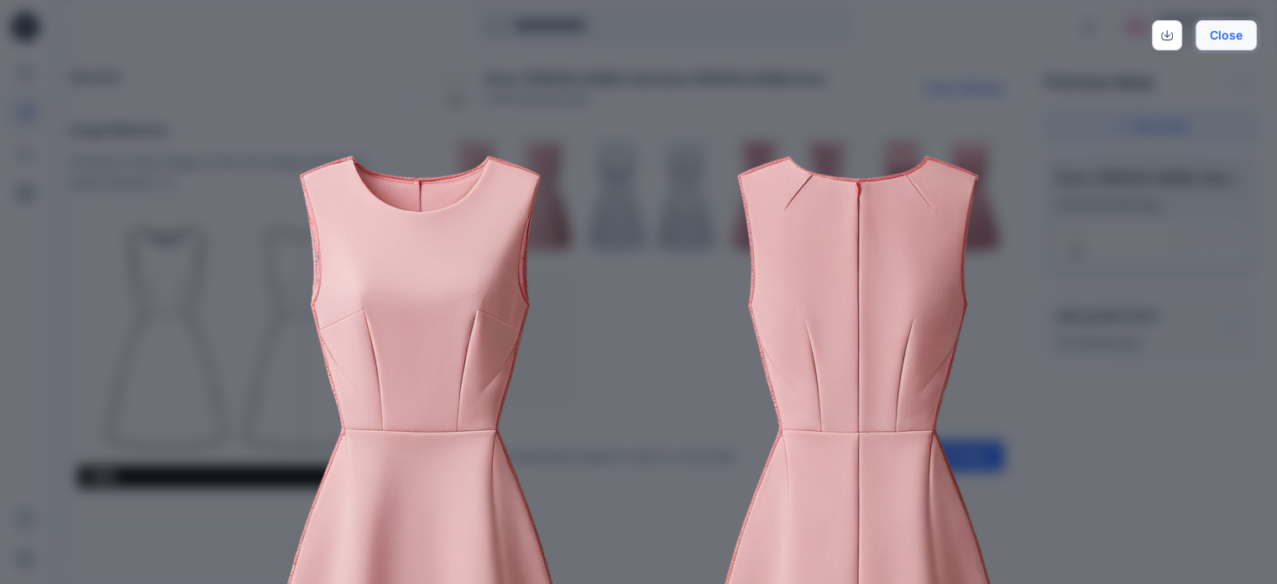
click at [1099, 34] on button "Close" at bounding box center [1226, 35] width 61 height 30
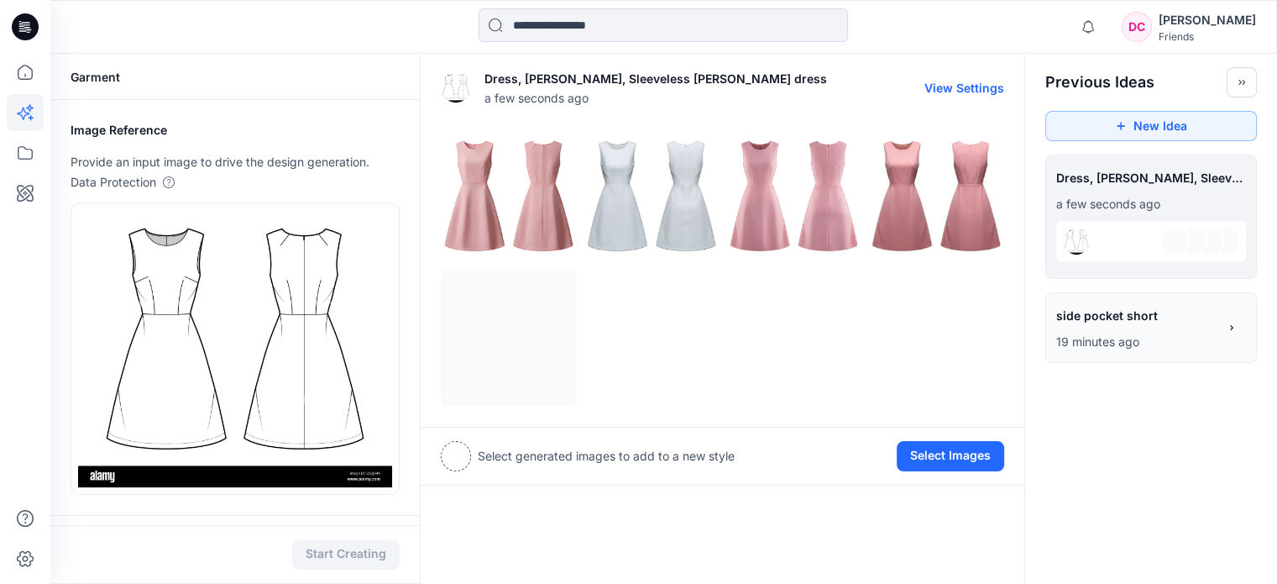
click at [682, 212] on img at bounding box center [652, 195] width 134 height 134
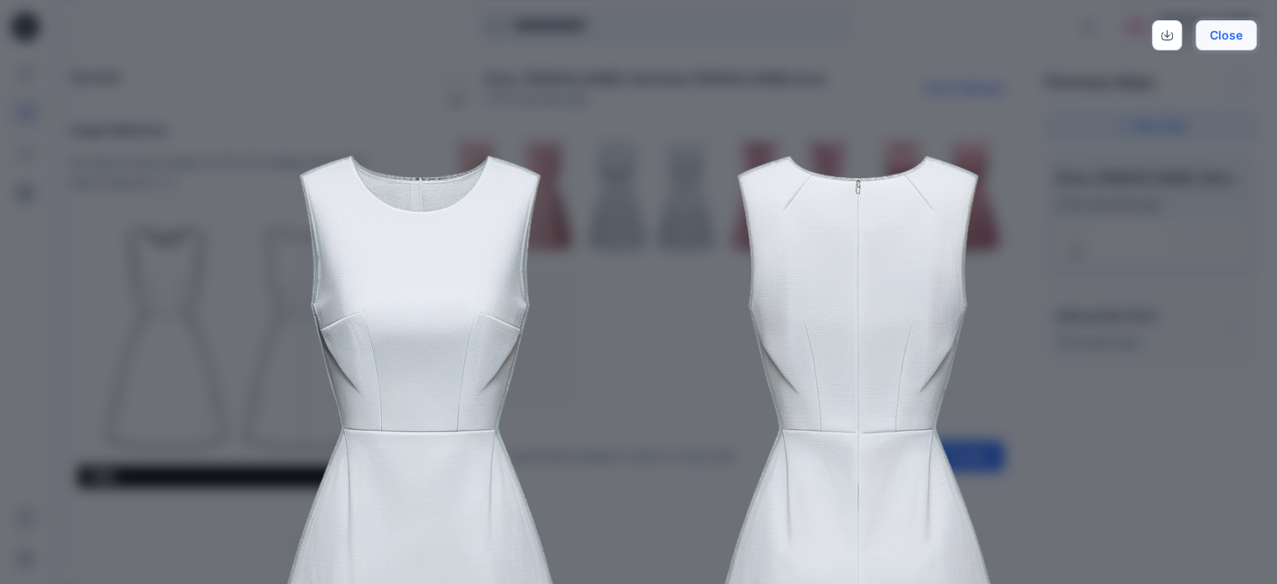
click at [1099, 40] on button "Close" at bounding box center [1226, 35] width 61 height 30
